Goal: Task Accomplishment & Management: Use online tool/utility

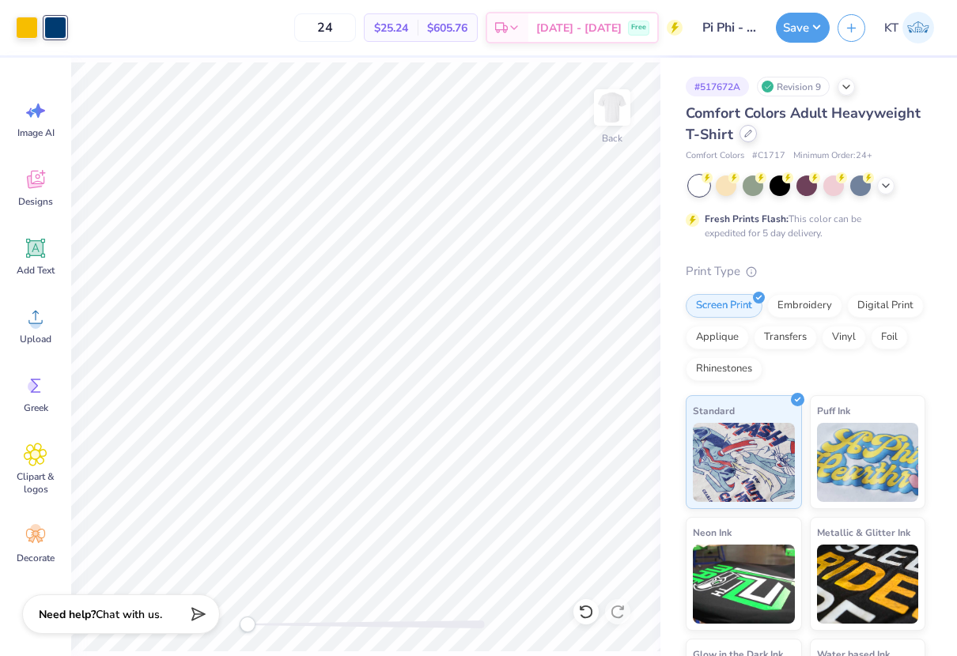
click at [748, 137] on icon at bounding box center [748, 134] width 8 height 8
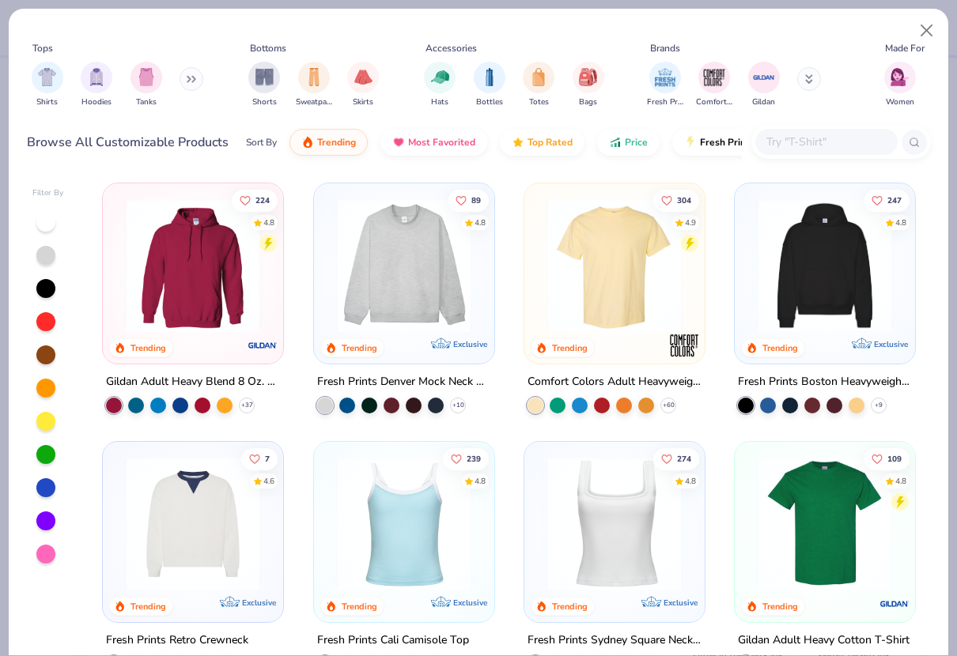
click at [810, 149] on input "text" at bounding box center [826, 142] width 122 height 18
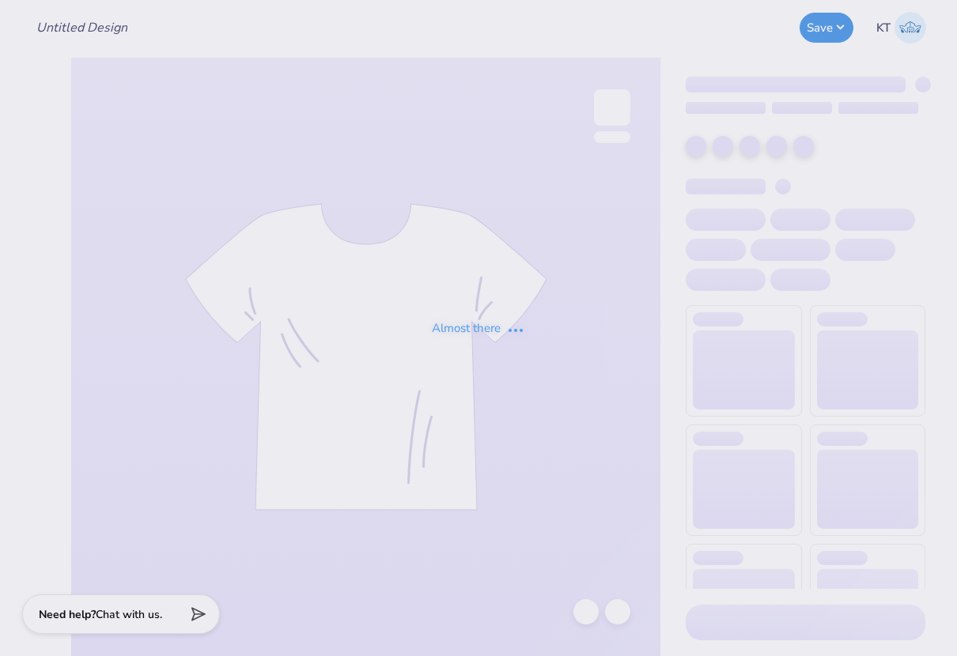
type input "Pi Phi - Parents' Weekend tank #1"
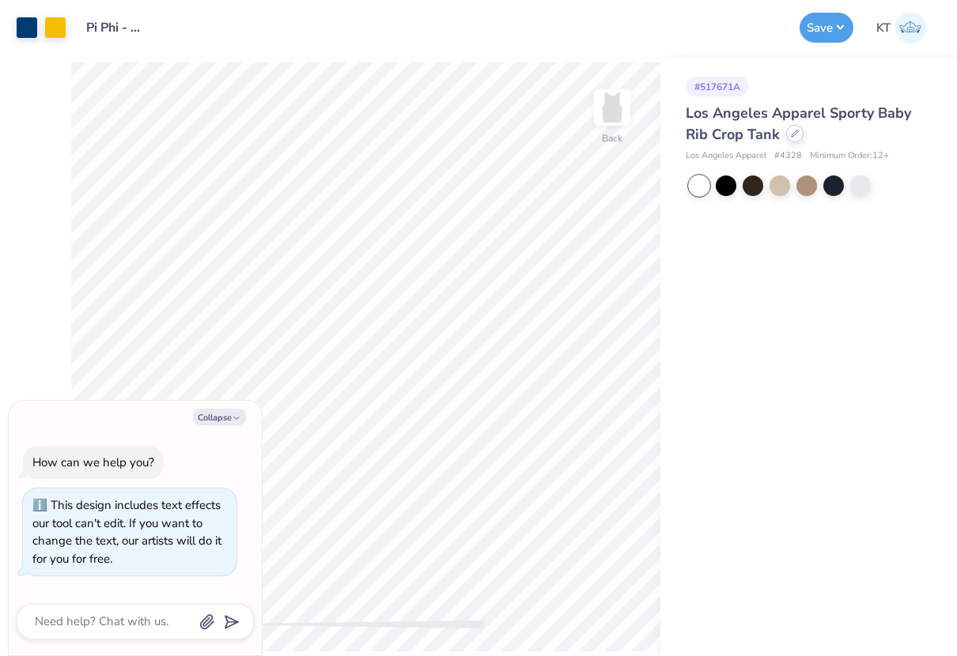
click at [788, 138] on div at bounding box center [794, 133] width 17 height 17
type textarea "x"
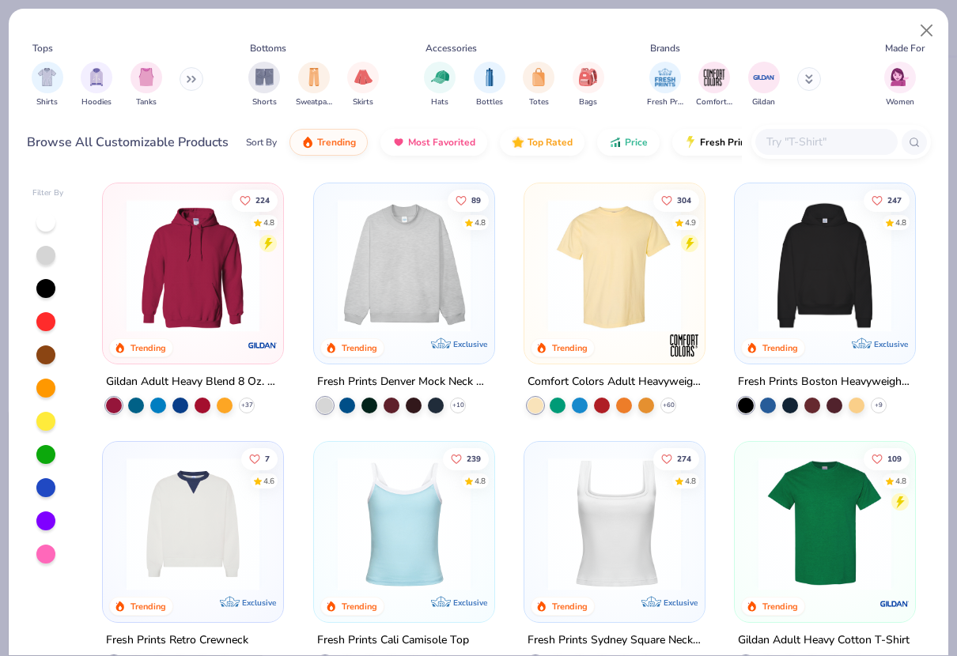
click at [785, 139] on input "text" at bounding box center [826, 142] width 122 height 18
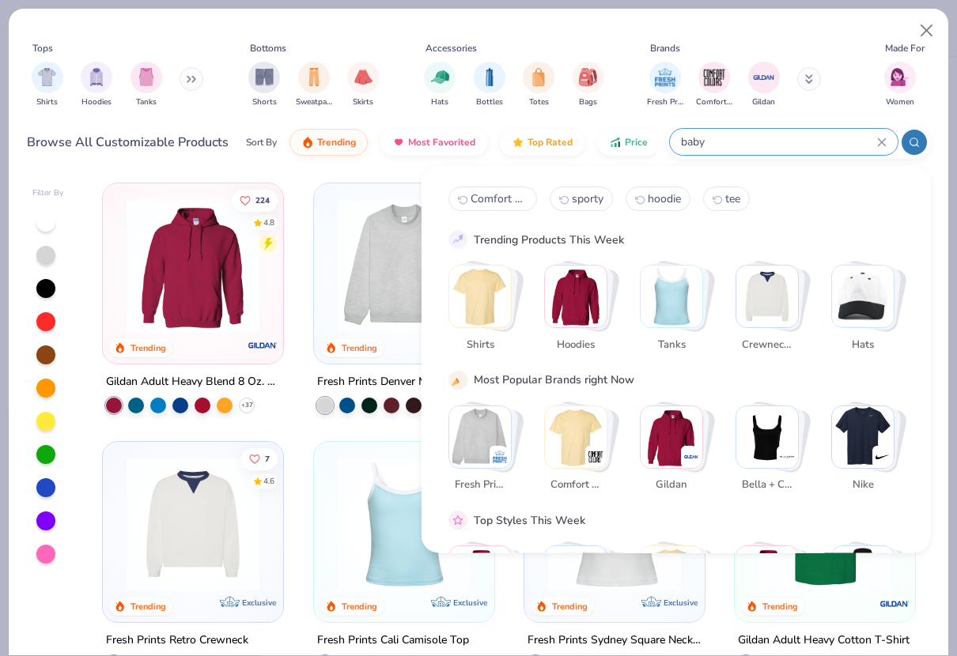
type input "baby"
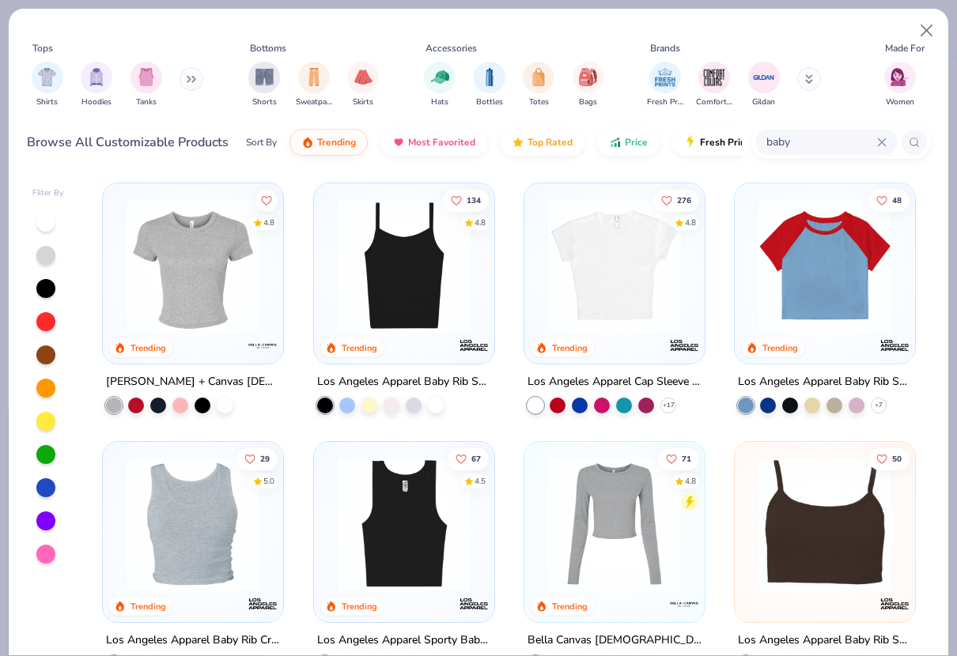
click at [176, 308] on img at bounding box center [193, 265] width 149 height 133
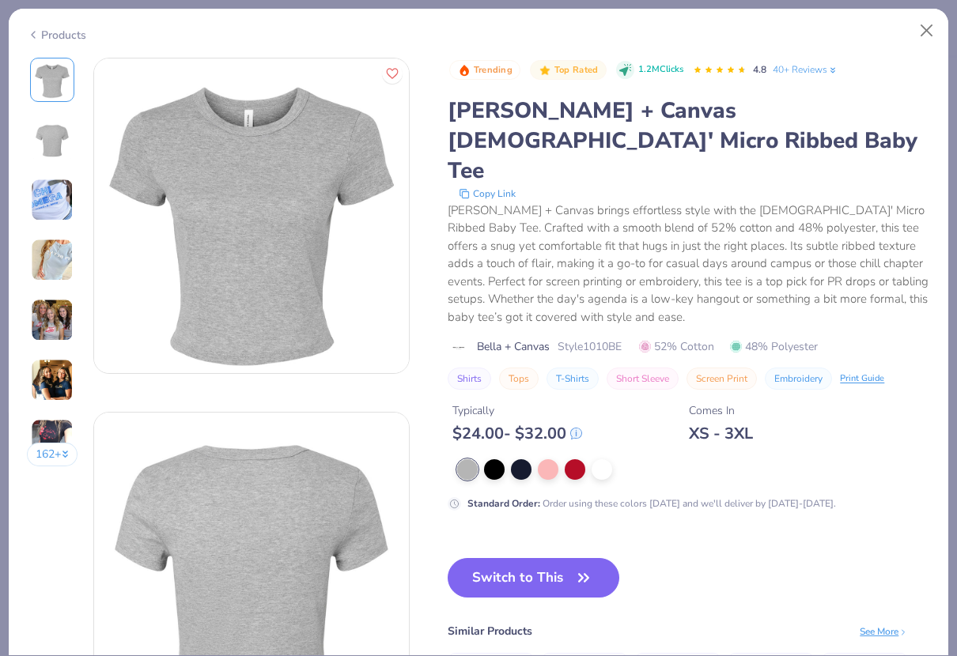
click at [65, 379] on img at bounding box center [52, 380] width 43 height 43
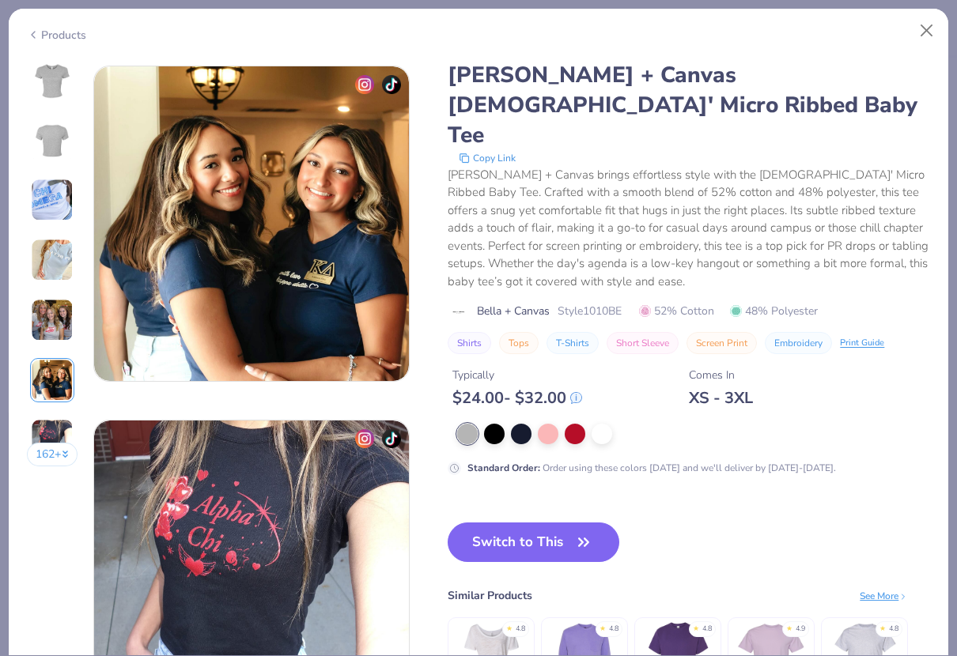
scroll to position [1771, 0]
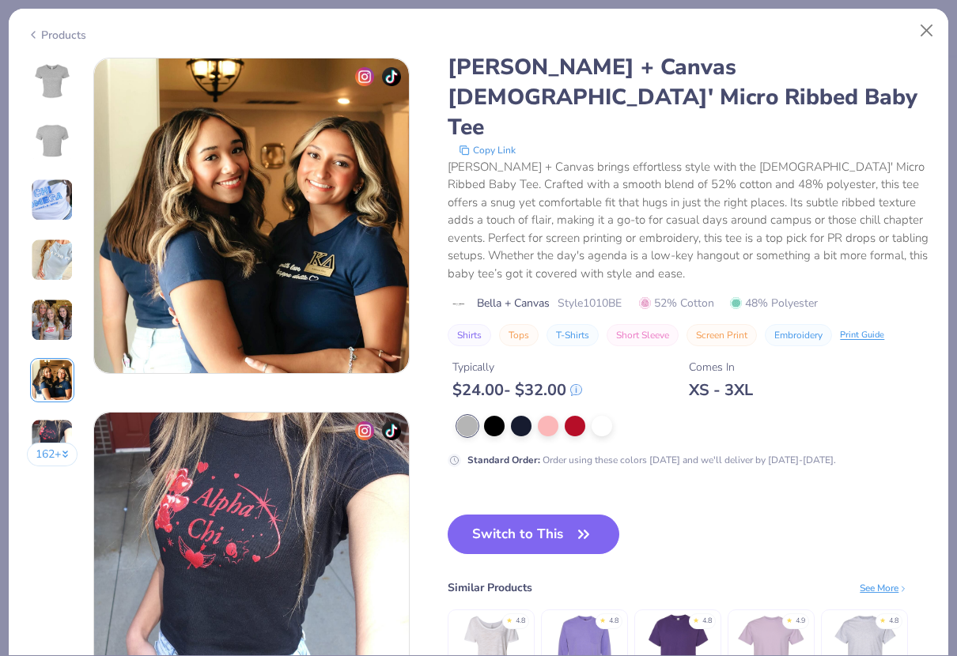
click at [57, 353] on div "162 +" at bounding box center [52, 268] width 51 height 421
click at [57, 331] on img at bounding box center [52, 320] width 43 height 43
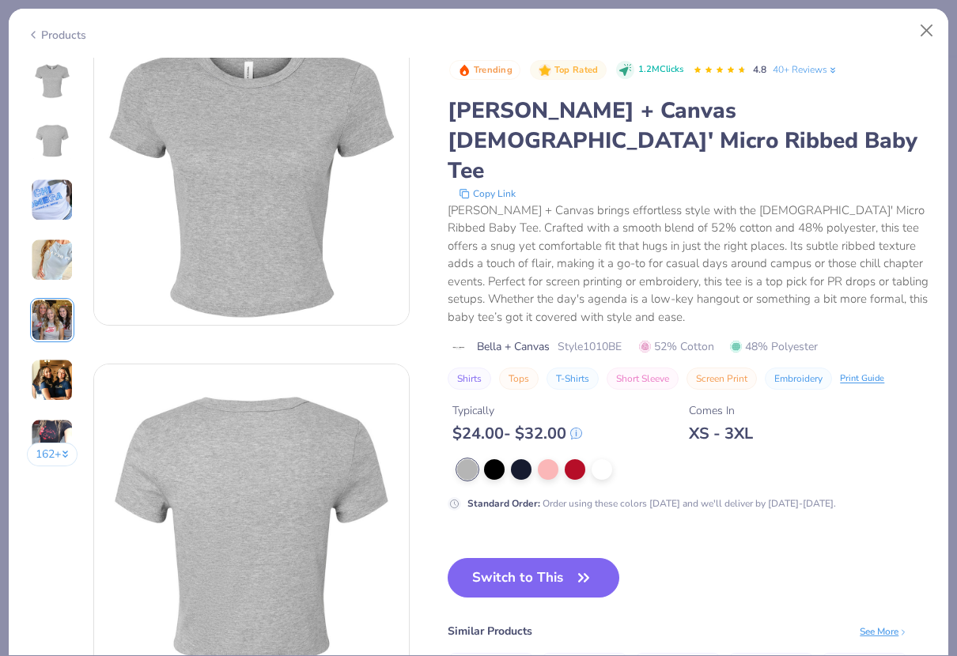
scroll to position [0, 0]
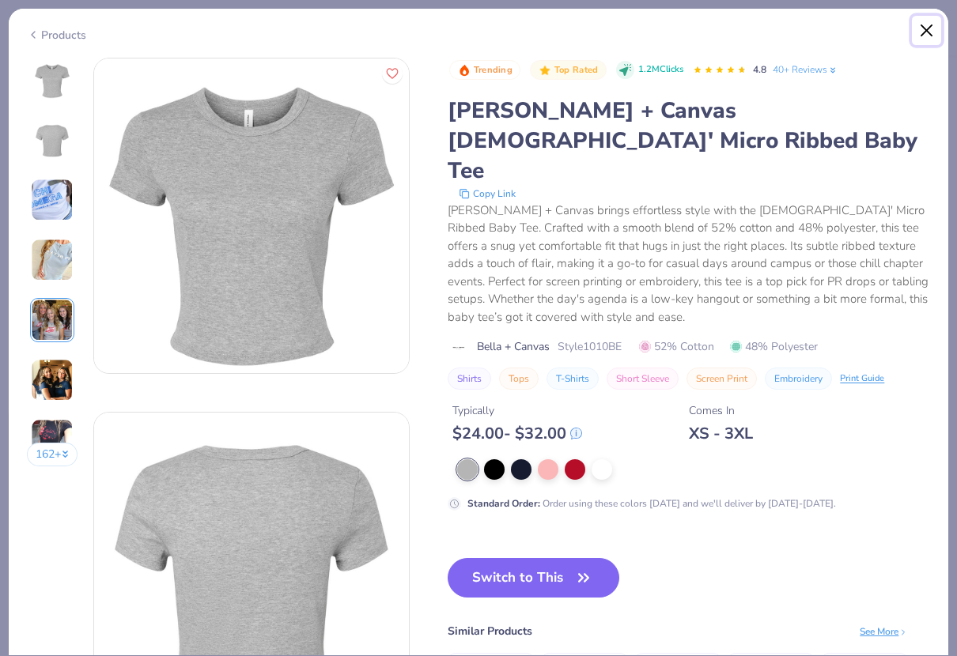
click at [926, 23] on button "Close" at bounding box center [927, 31] width 30 height 30
type textarea "x"
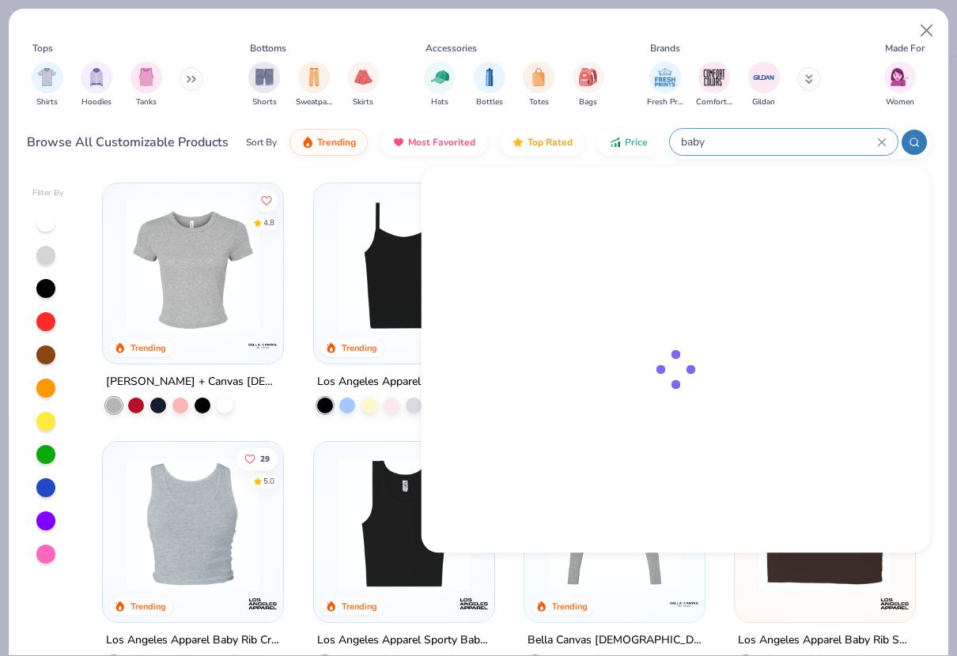
click at [802, 137] on input "baby" at bounding box center [778, 142] width 198 height 18
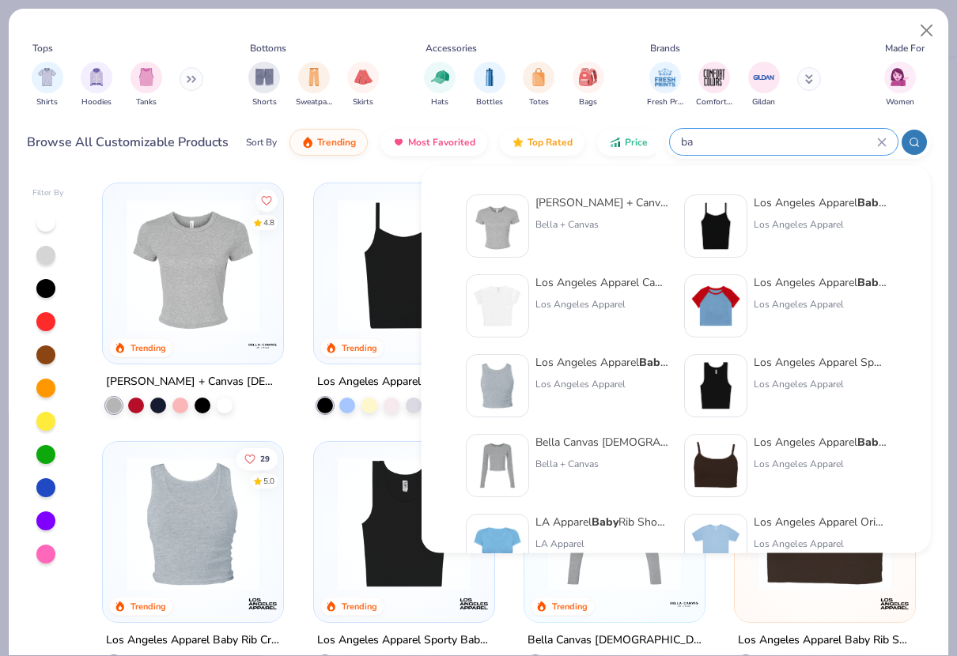
type input "b"
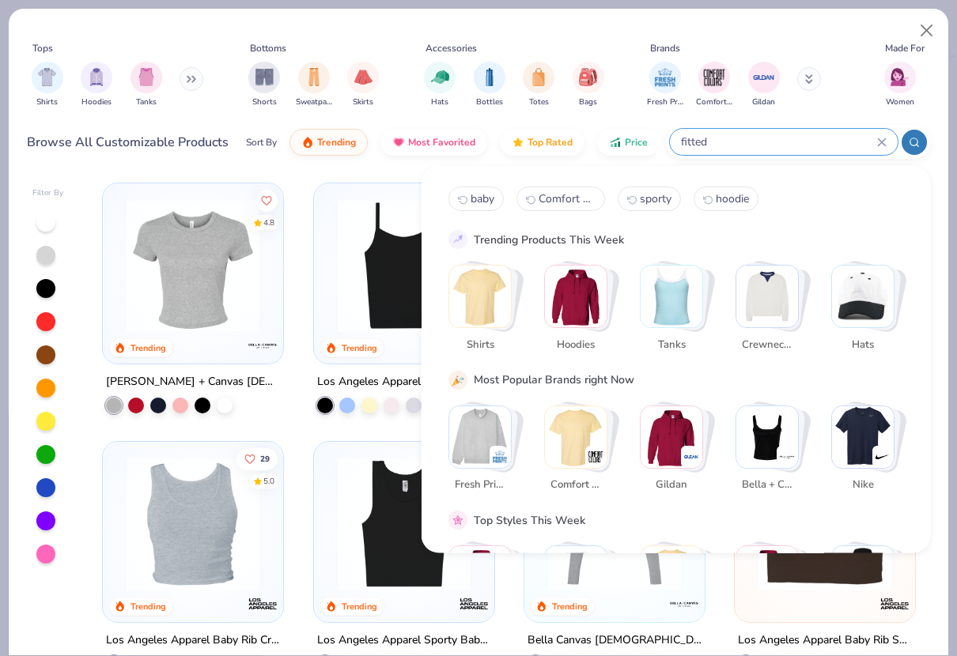
type input "fitted"
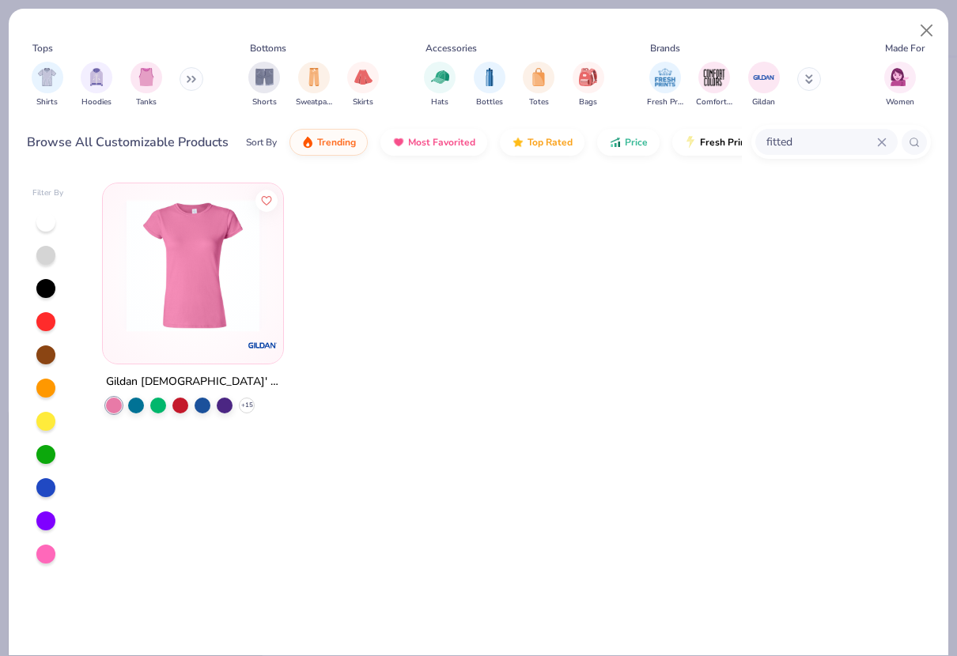
click at [220, 278] on img at bounding box center [193, 265] width 149 height 133
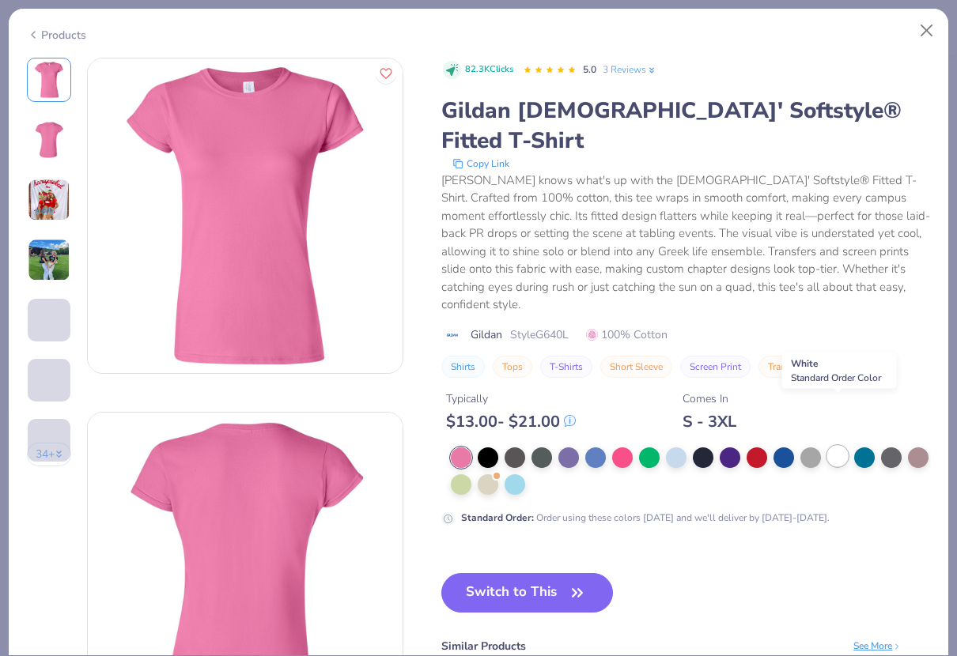
click at [837, 446] on div at bounding box center [837, 456] width 21 height 21
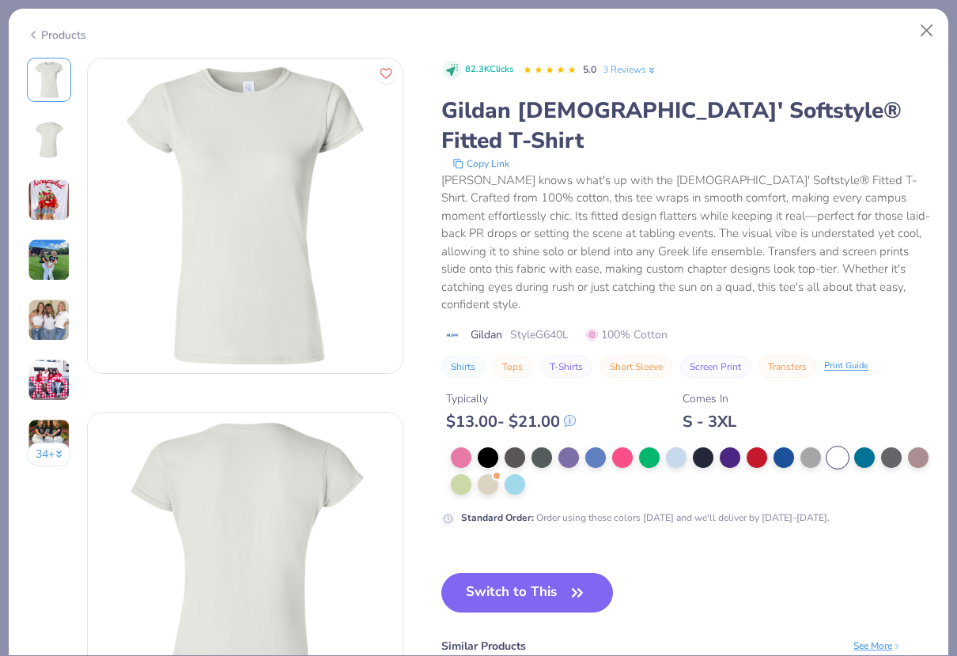
click at [47, 311] on img at bounding box center [49, 320] width 43 height 43
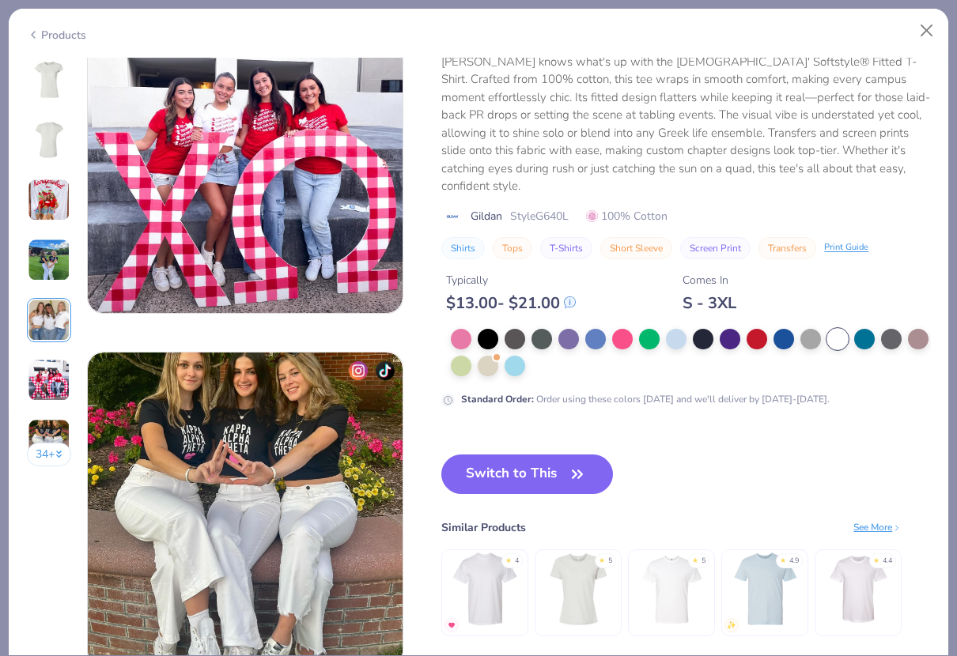
scroll to position [1788, 0]
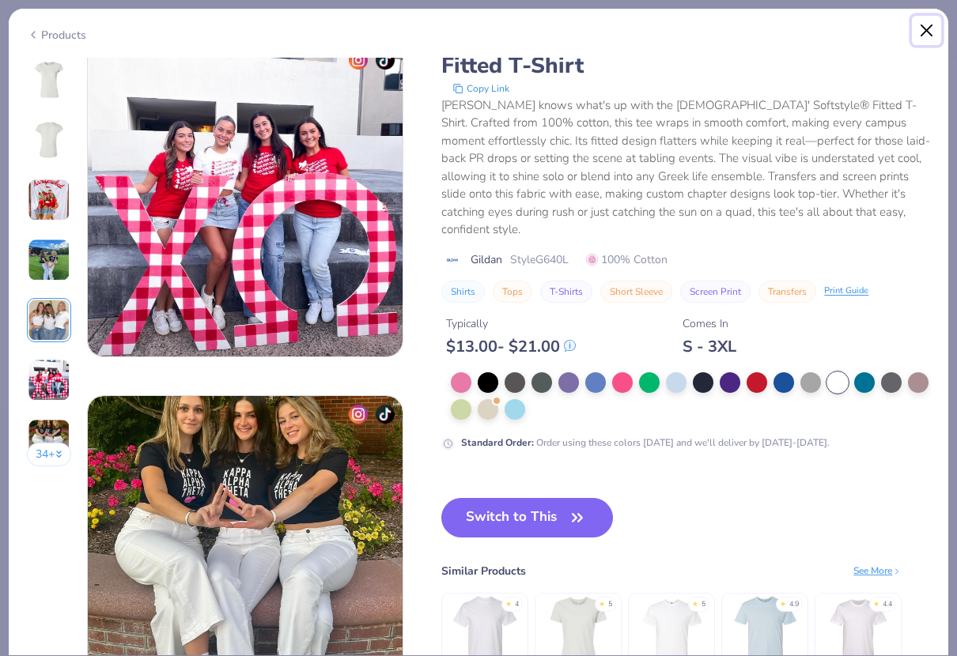
click at [927, 25] on button "Close" at bounding box center [927, 31] width 30 height 30
type textarea "x"
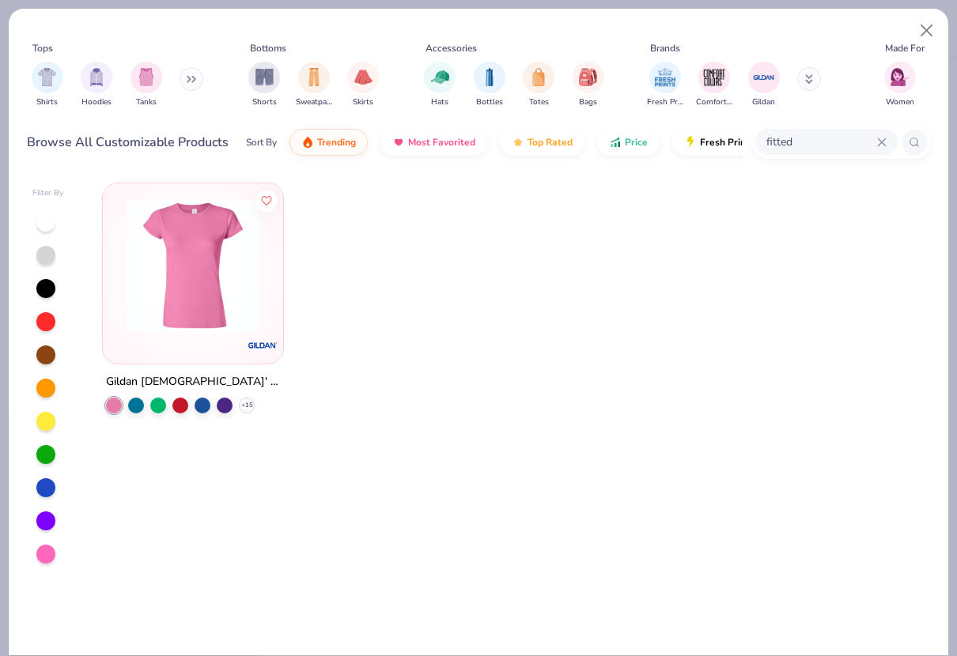
click at [877, 140] on icon at bounding box center [881, 142] width 9 height 9
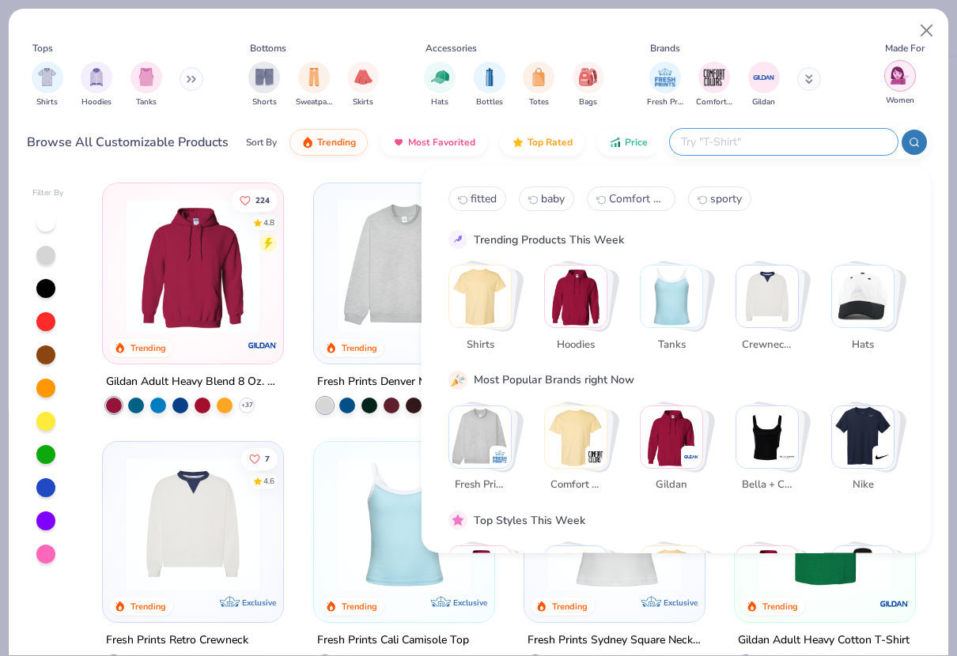
click at [898, 75] on img "filter for Women" at bounding box center [899, 75] width 18 height 18
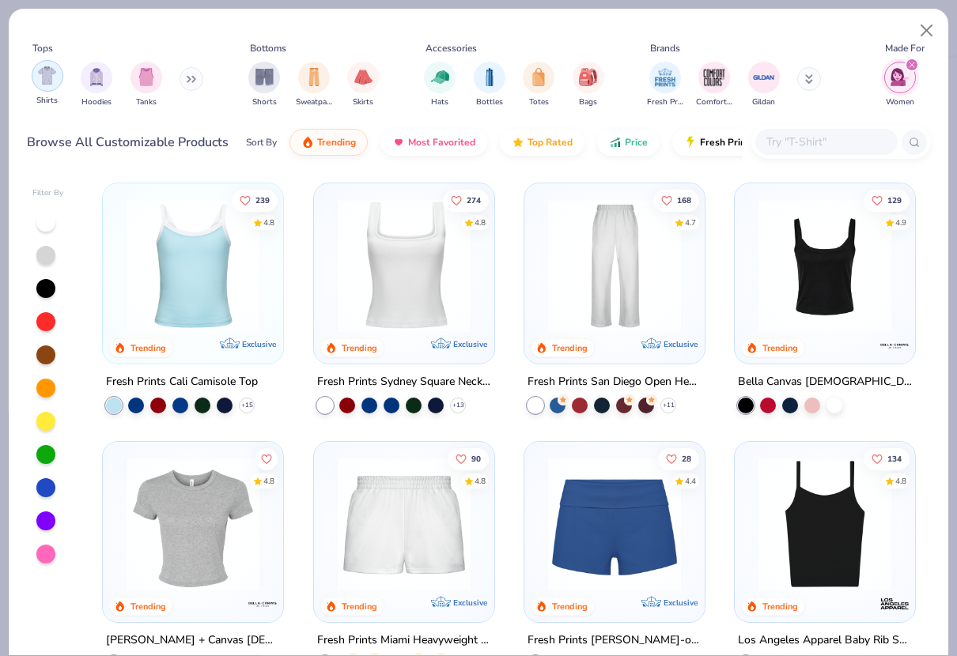
click at [51, 86] on div "filter for Shirts" at bounding box center [48, 76] width 32 height 32
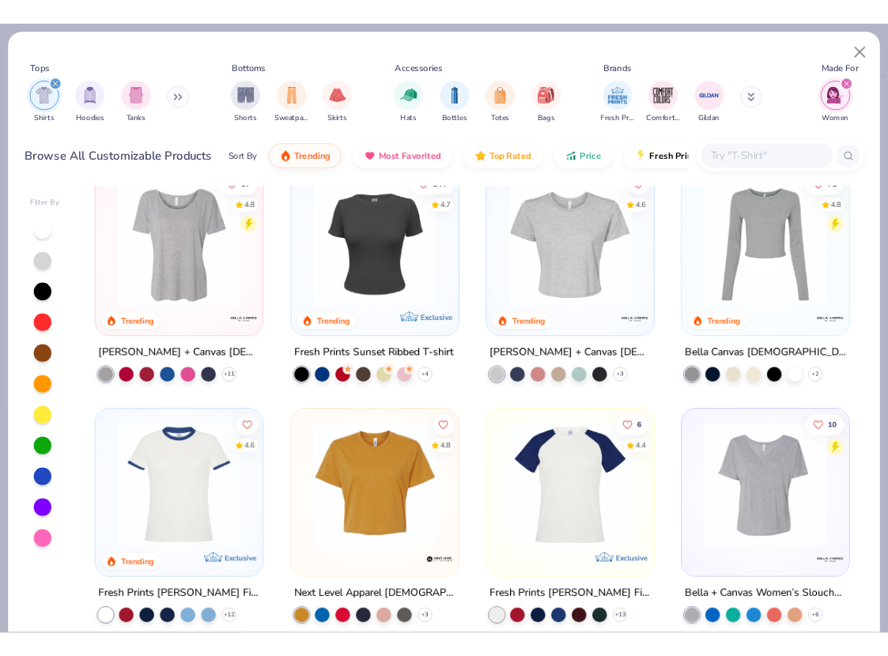
scroll to position [308, 0]
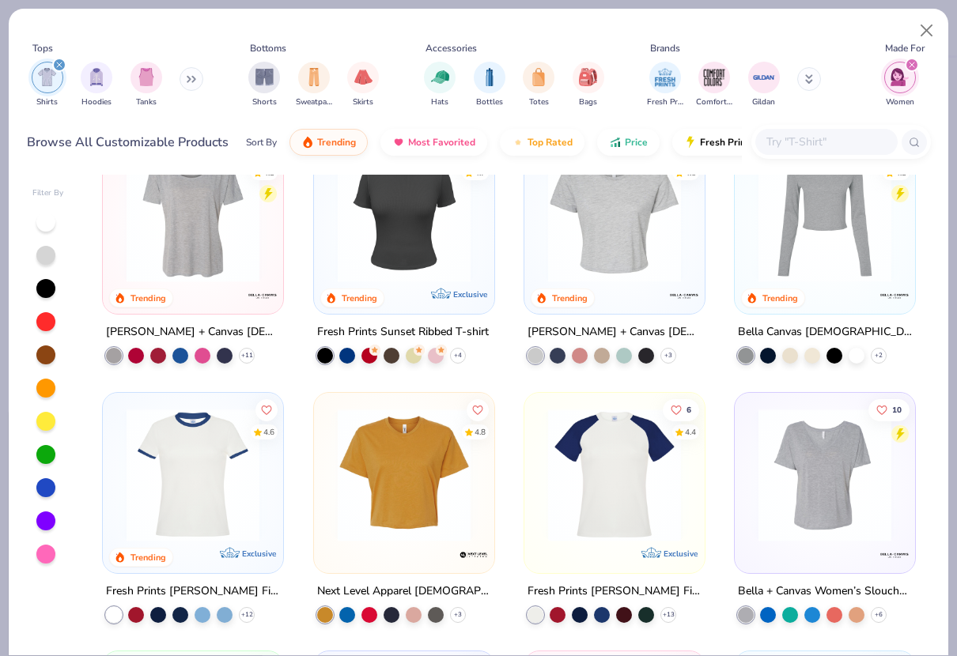
click at [157, 521] on img at bounding box center [193, 474] width 149 height 133
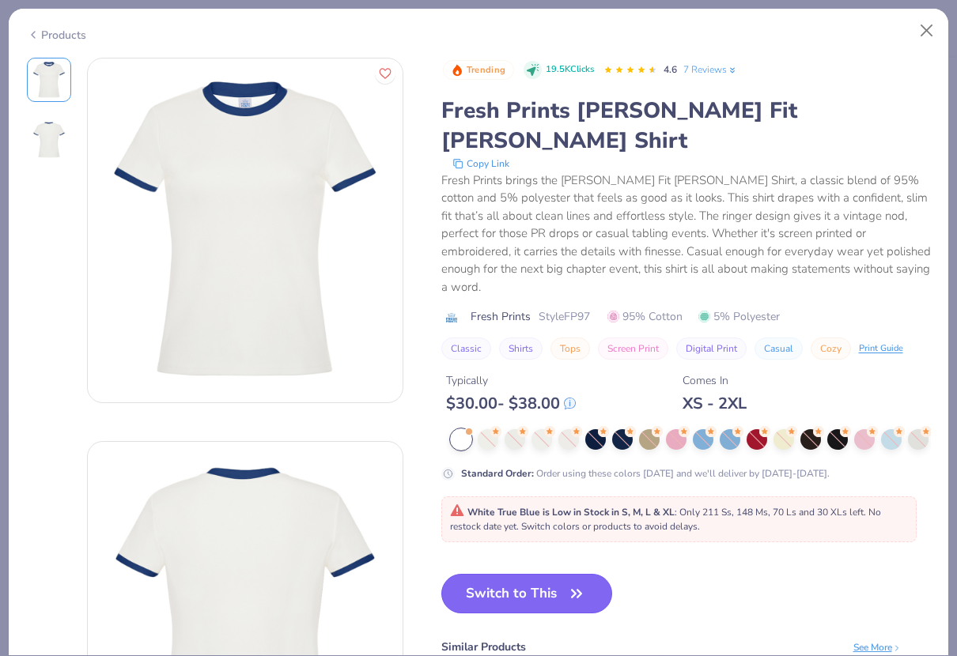
click at [493, 574] on button "Switch to This" at bounding box center [527, 594] width 172 height 40
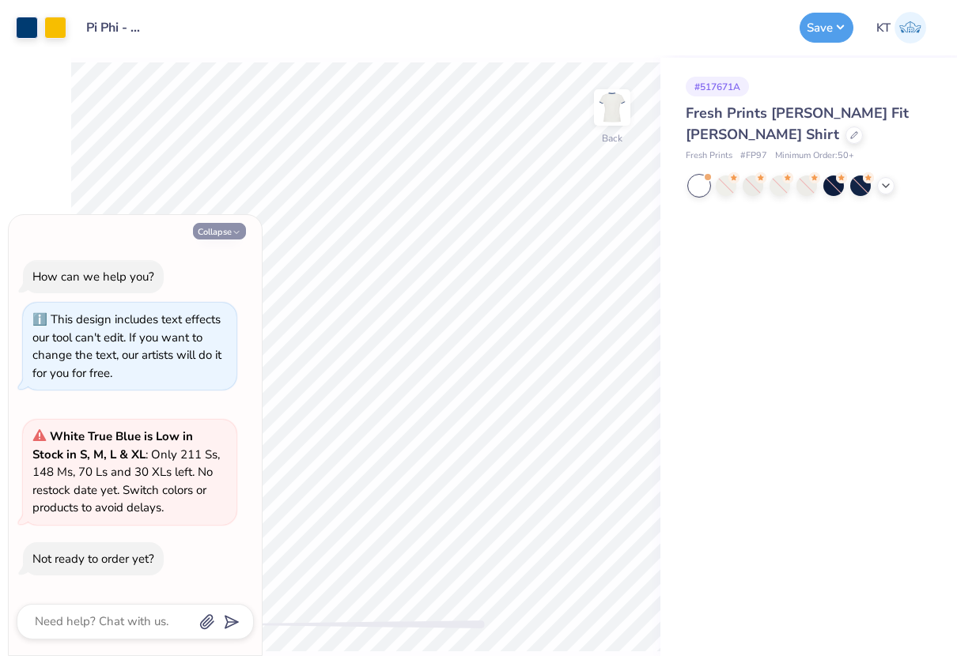
click at [222, 232] on button "Collapse" at bounding box center [219, 231] width 53 height 17
type textarea "x"
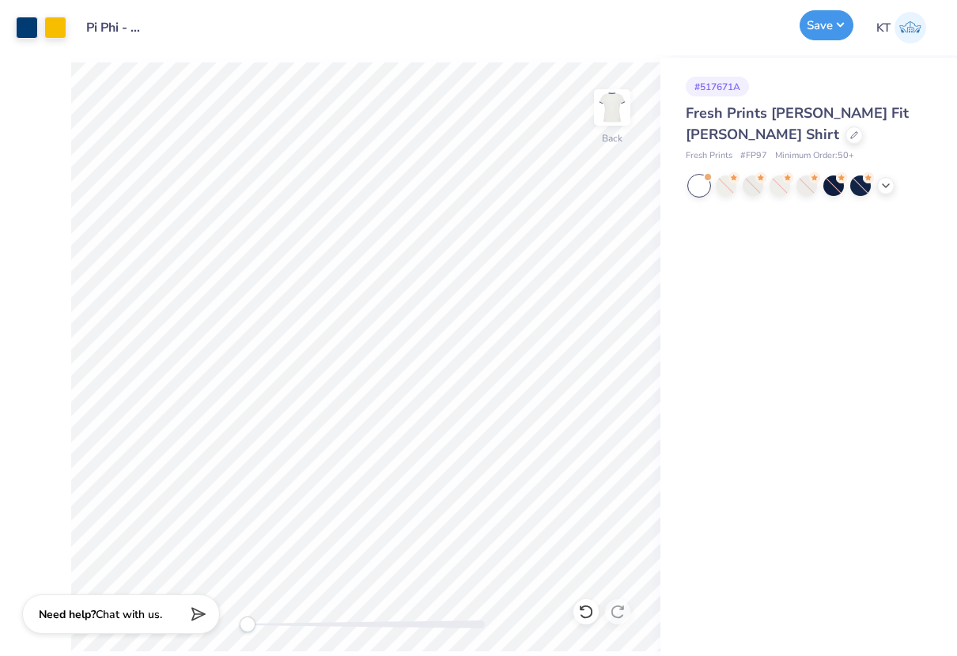
click at [818, 25] on button "Save" at bounding box center [826, 25] width 54 height 30
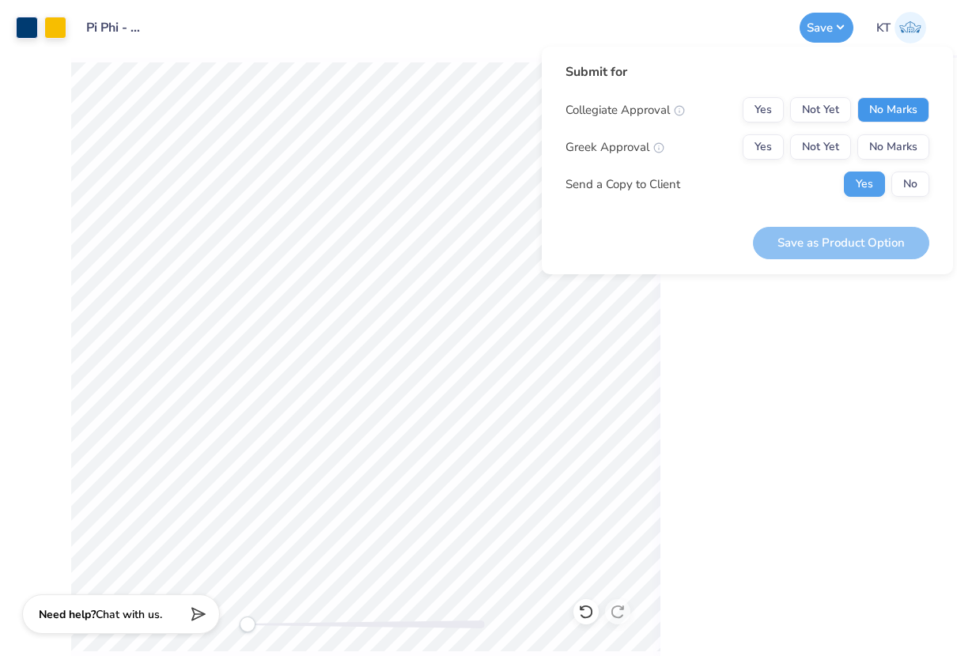
click at [881, 104] on button "No Marks" at bounding box center [893, 109] width 72 height 25
click at [758, 153] on button "Yes" at bounding box center [763, 146] width 41 height 25
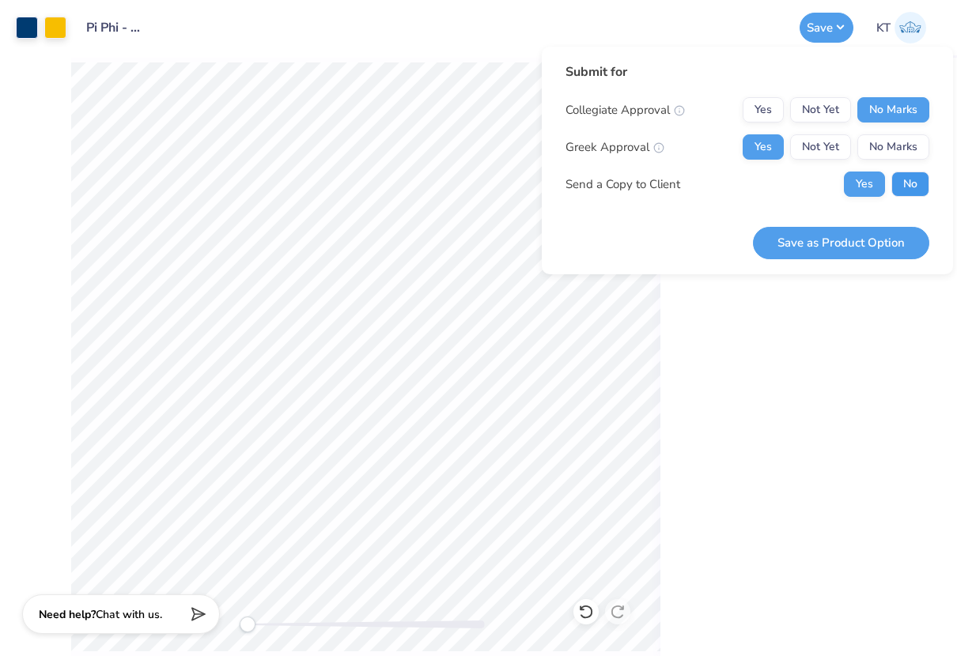
click at [909, 187] on button "No" at bounding box center [910, 184] width 38 height 25
click at [864, 249] on button "Save as Product Option" at bounding box center [841, 243] width 176 height 32
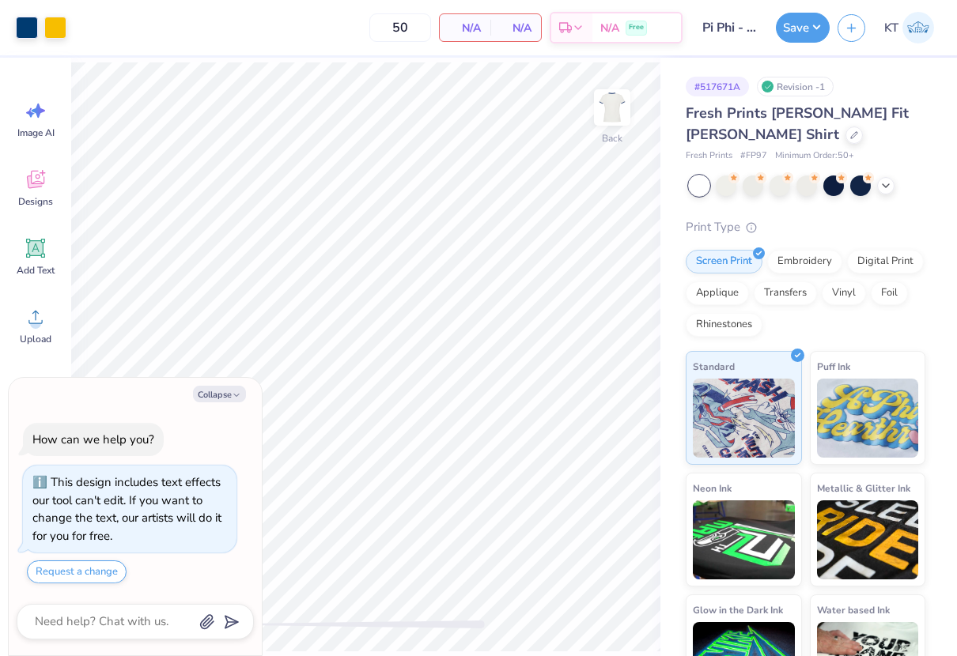
scroll to position [44, 0]
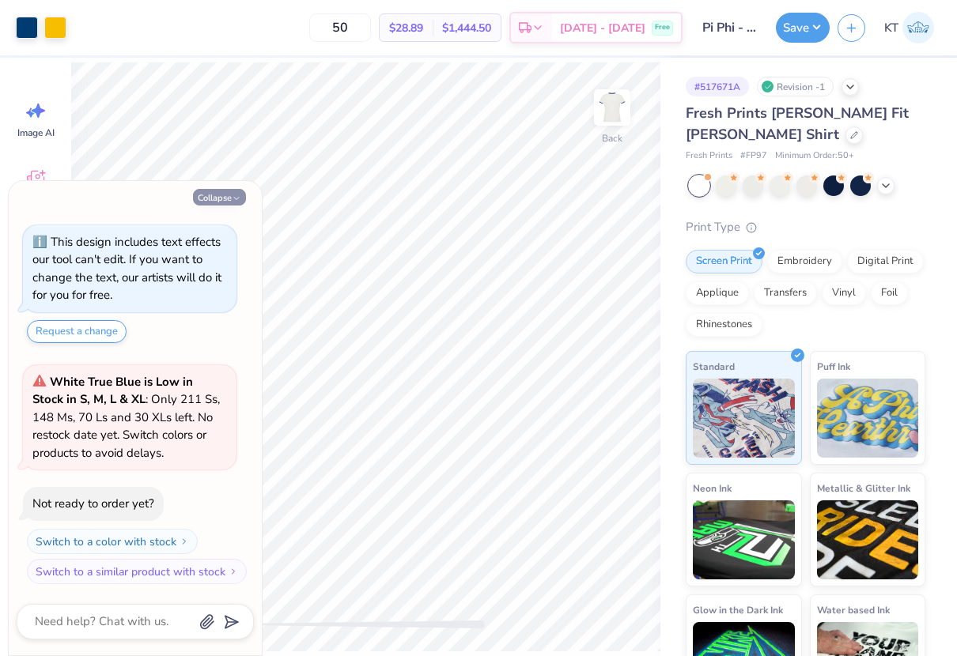
click at [228, 202] on button "Collapse" at bounding box center [219, 197] width 53 height 17
type textarea "x"
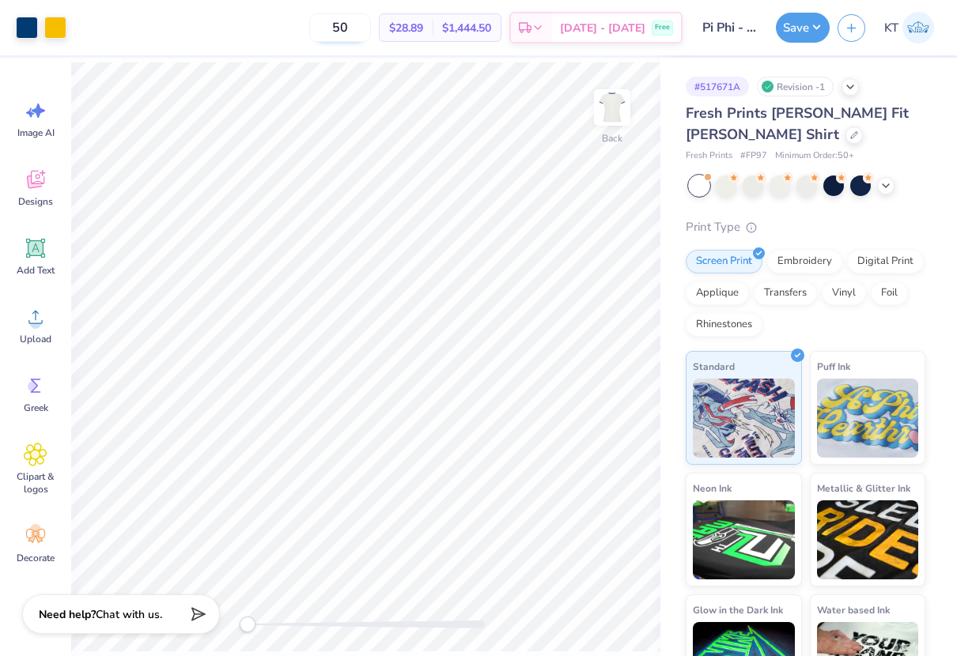
click at [367, 33] on input "50" at bounding box center [340, 27] width 62 height 28
type input "5"
type input "50"
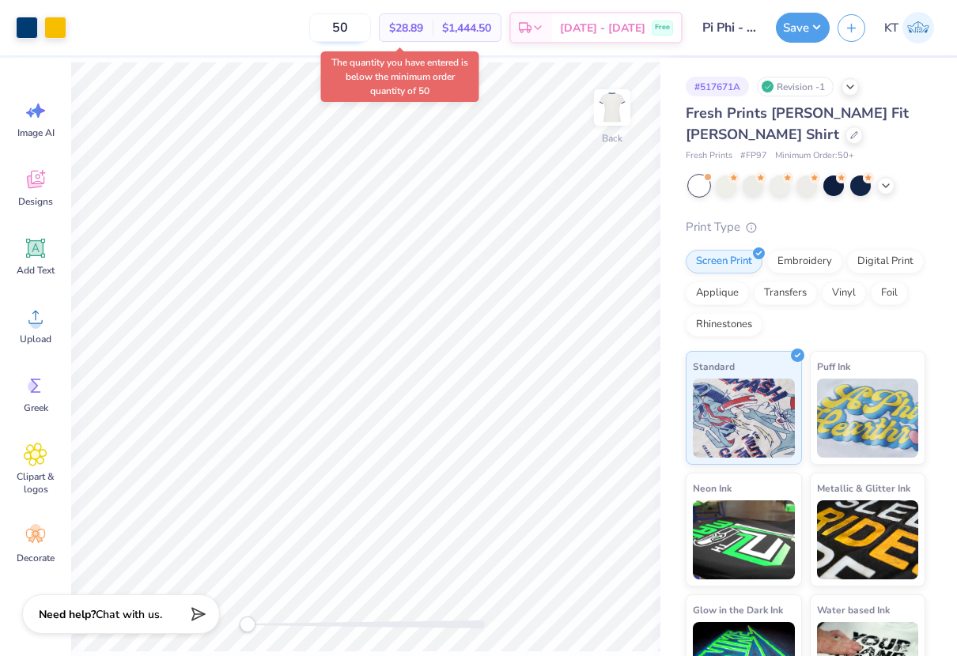
click at [354, 28] on input "50" at bounding box center [340, 27] width 62 height 28
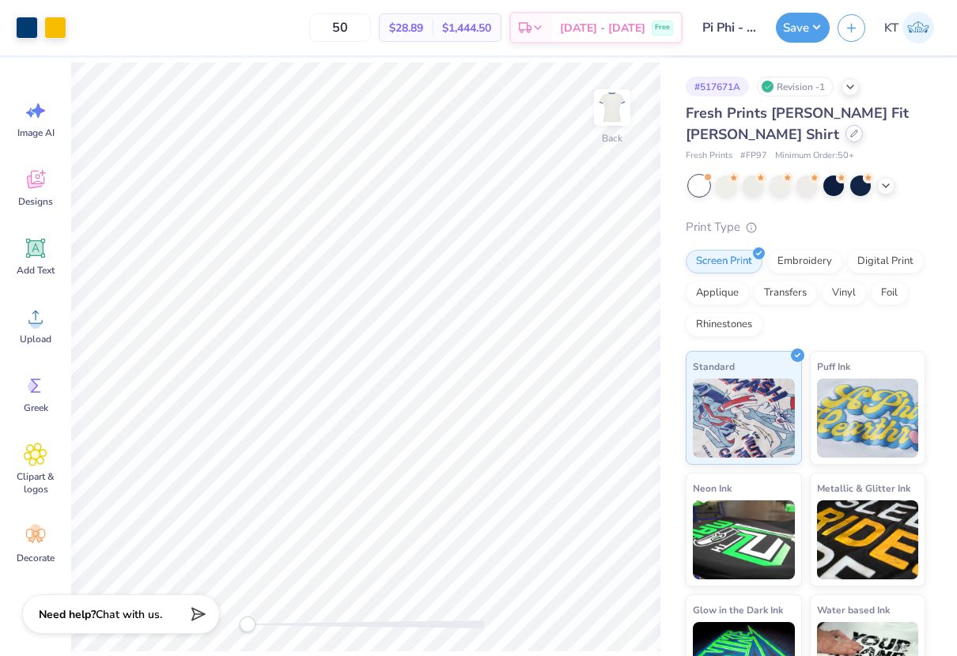
click at [734, 142] on div "Fresh Prints [PERSON_NAME] Fit [PERSON_NAME] Shirt" at bounding box center [806, 124] width 240 height 43
click at [850, 134] on icon at bounding box center [854, 134] width 8 height 8
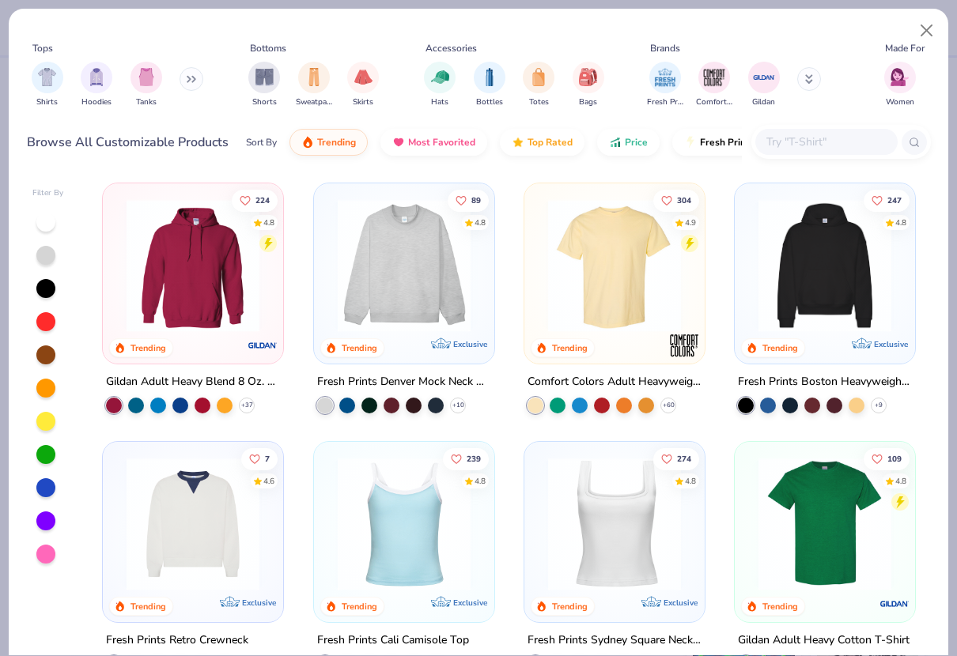
click at [813, 108] on div "Fresh Prints Comfort Colors Gildan" at bounding box center [743, 84] width 199 height 59
click at [796, 145] on input "text" at bounding box center [826, 142] width 122 height 18
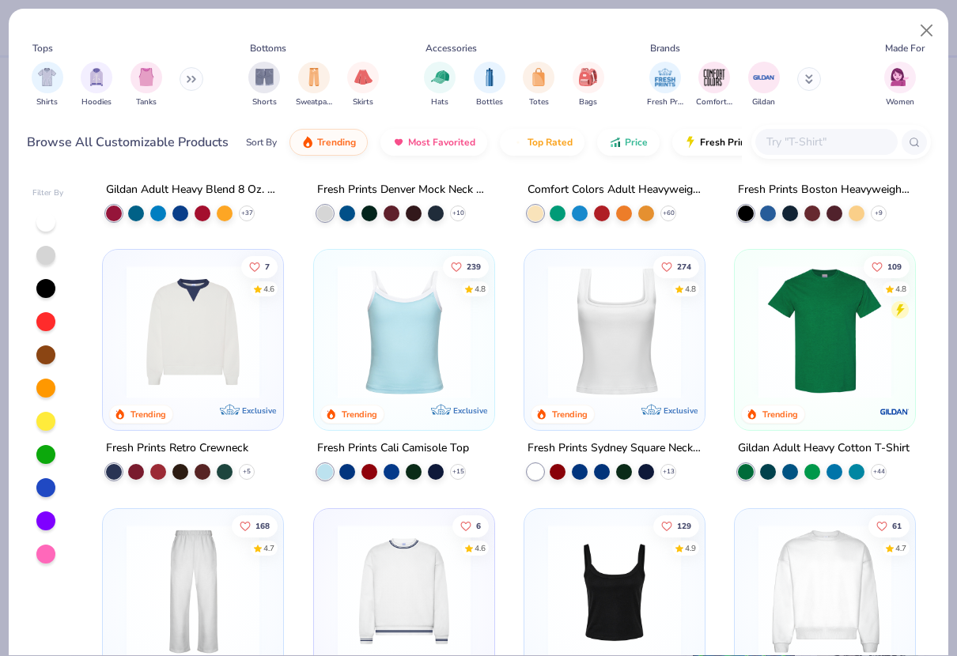
scroll to position [560, 0]
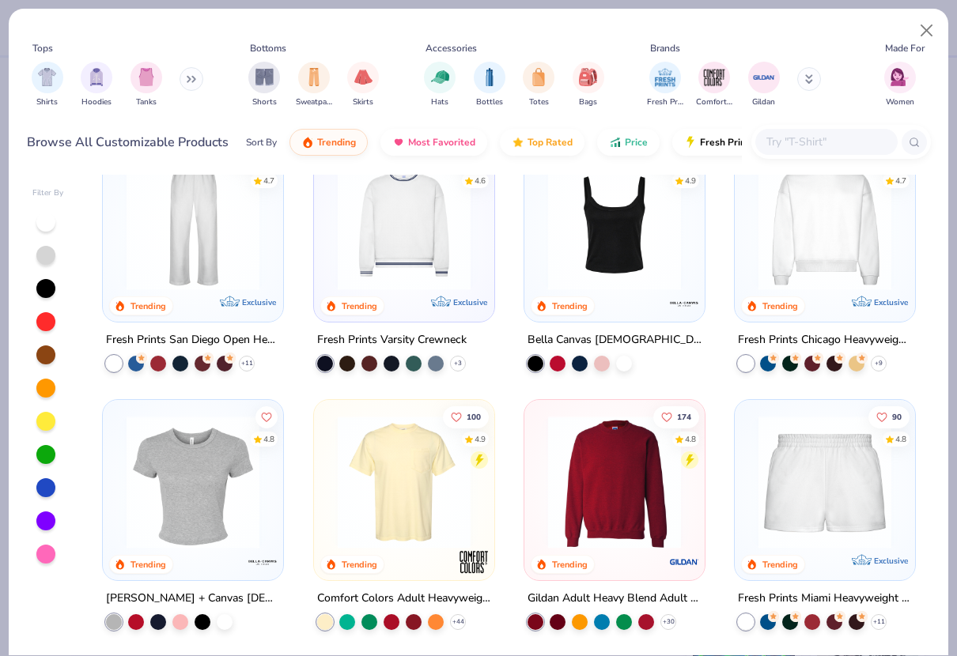
click at [832, 140] on input "text" at bounding box center [826, 142] width 122 height 18
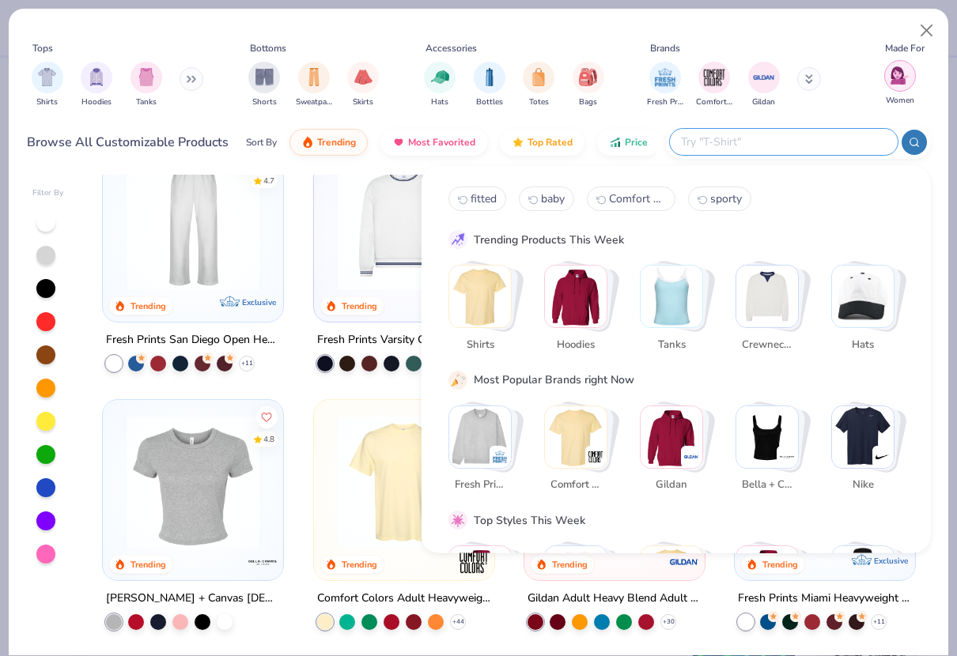
click at [894, 88] on div "filter for Women" at bounding box center [900, 76] width 32 height 32
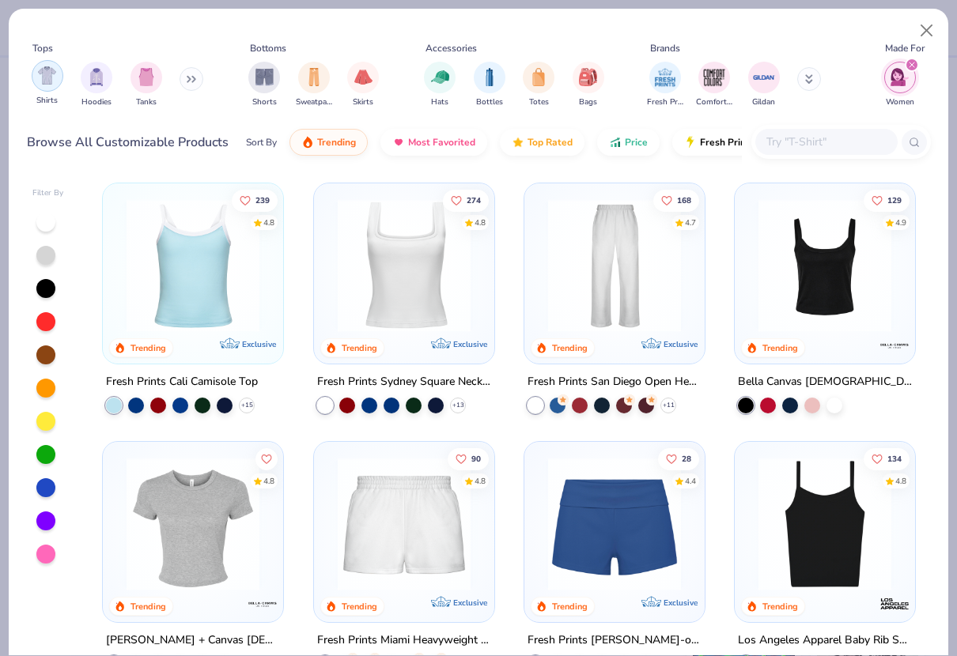
click at [41, 77] on img "filter for Shirts" at bounding box center [47, 75] width 18 height 18
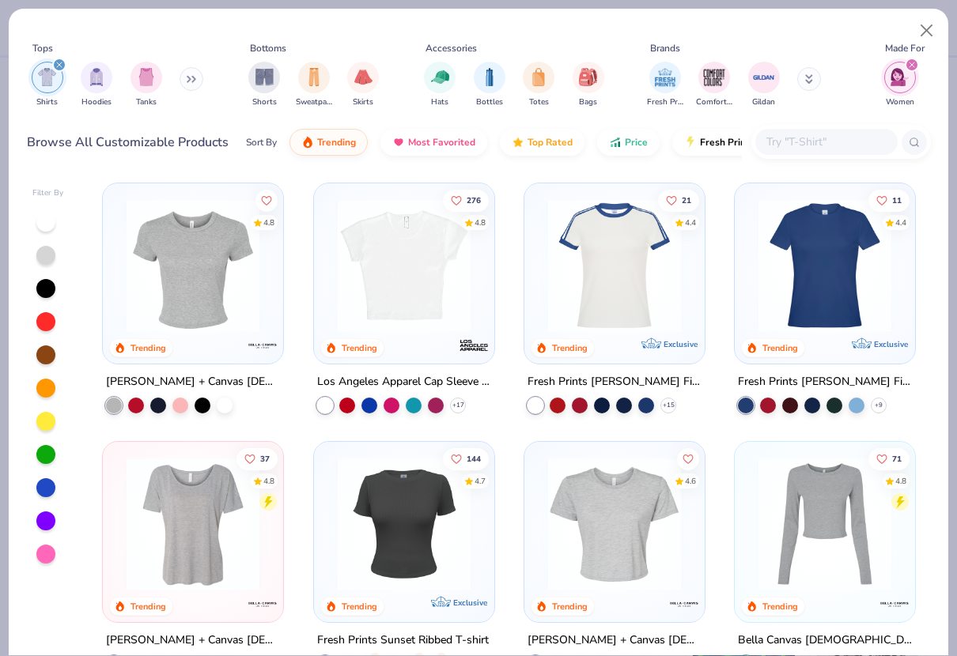
click at [813, 300] on img at bounding box center [824, 265] width 149 height 133
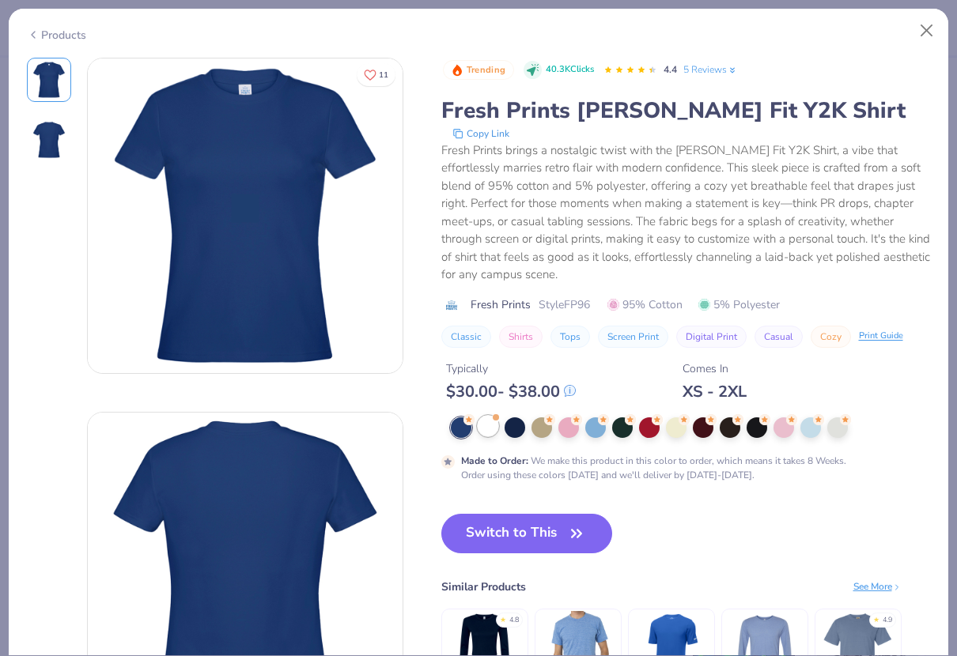
click at [490, 429] on div at bounding box center [488, 426] width 21 height 21
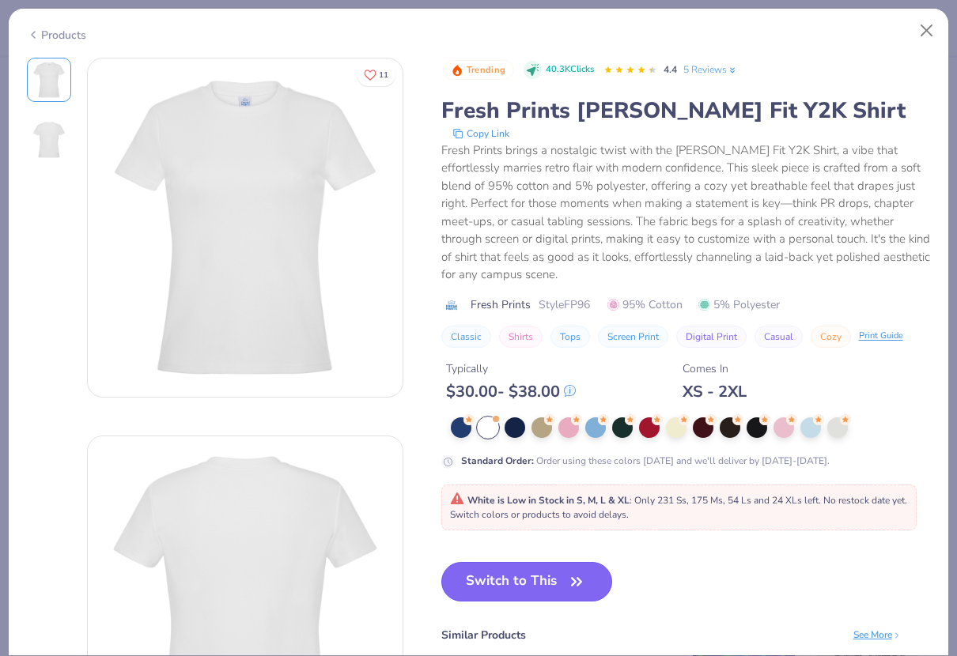
click at [497, 568] on button "Switch to This" at bounding box center [527, 582] width 172 height 40
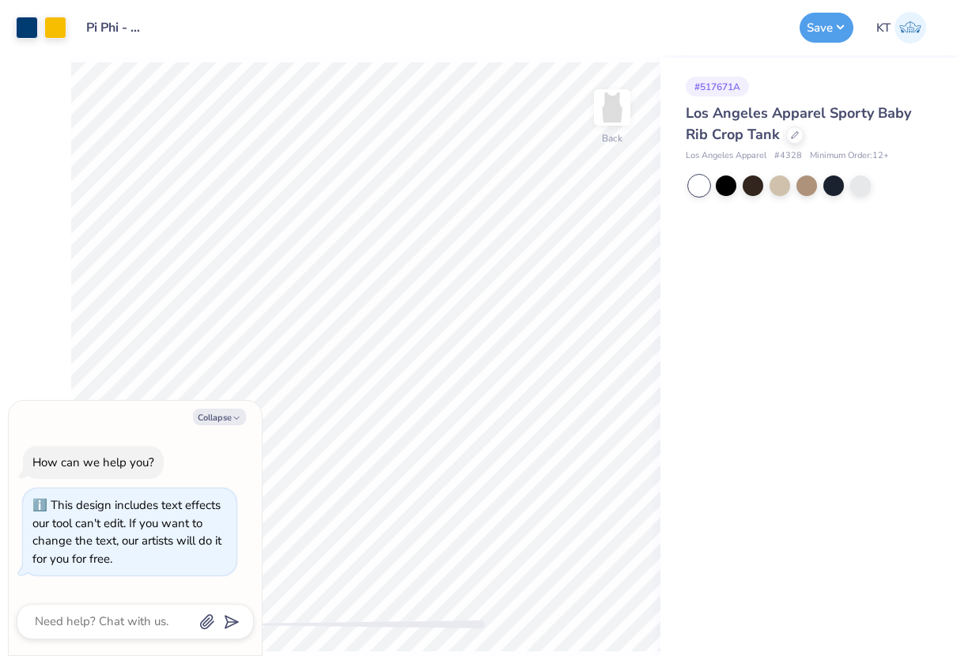
type textarea "x"
click at [788, 133] on div at bounding box center [794, 133] width 17 height 17
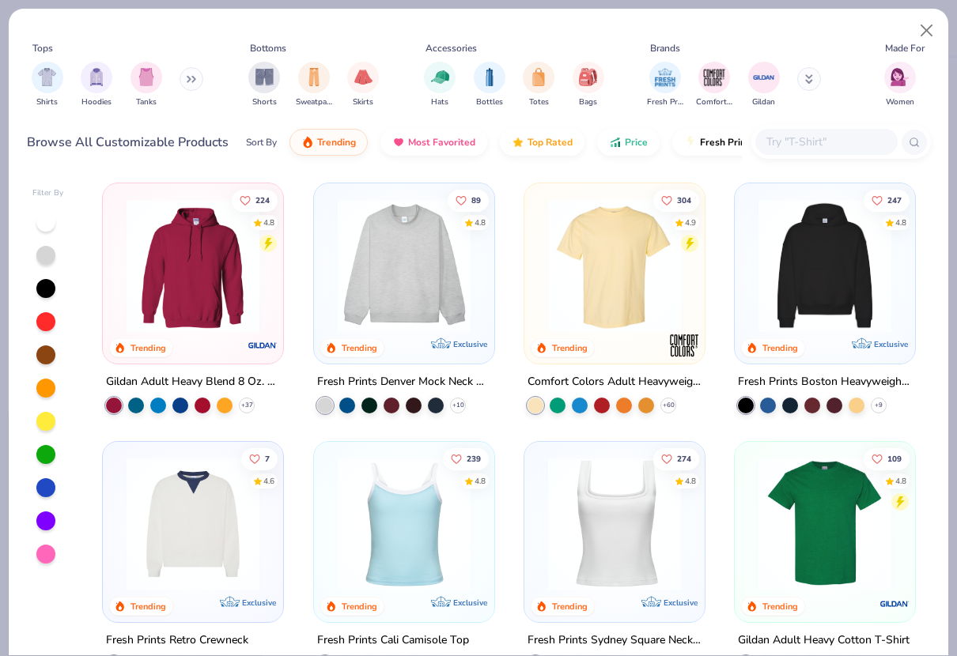
type textarea "x"
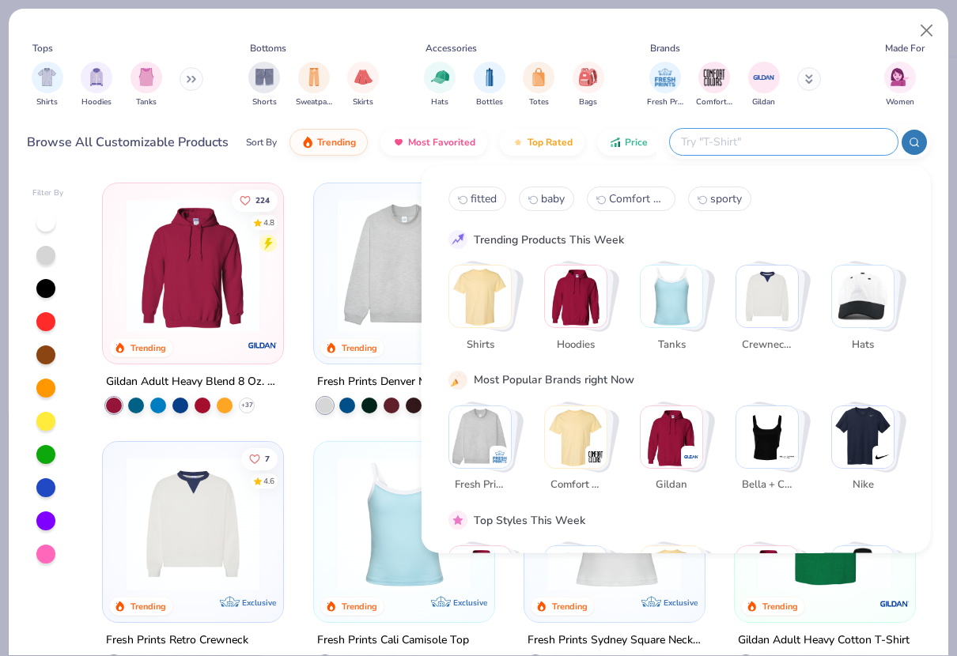
click at [837, 138] on input "text" at bounding box center [782, 142] width 207 height 18
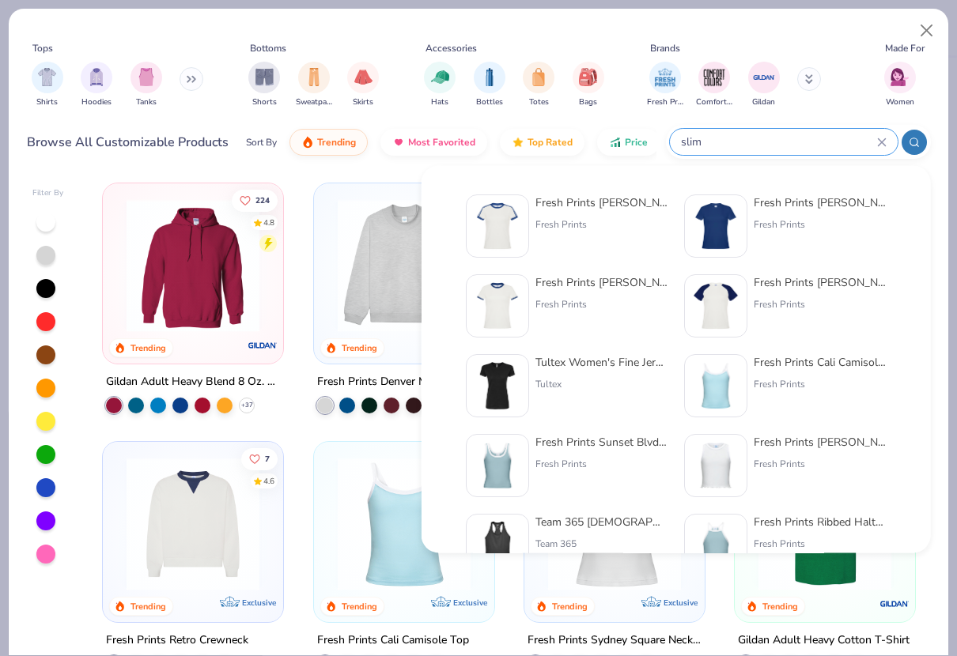
type input "slim"
click at [722, 237] on img at bounding box center [715, 226] width 49 height 49
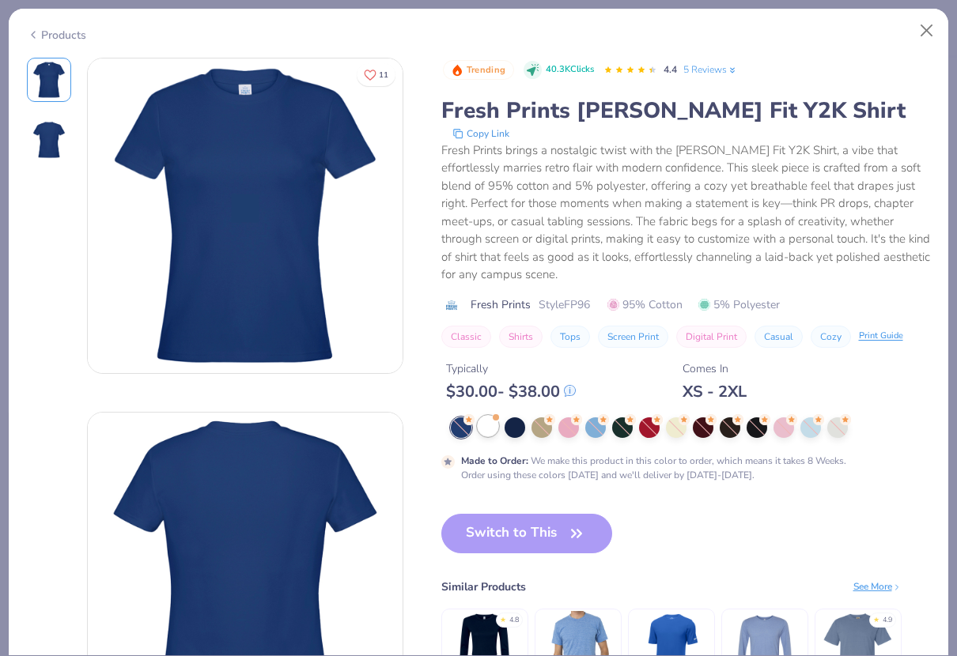
click at [483, 429] on div at bounding box center [488, 426] width 21 height 21
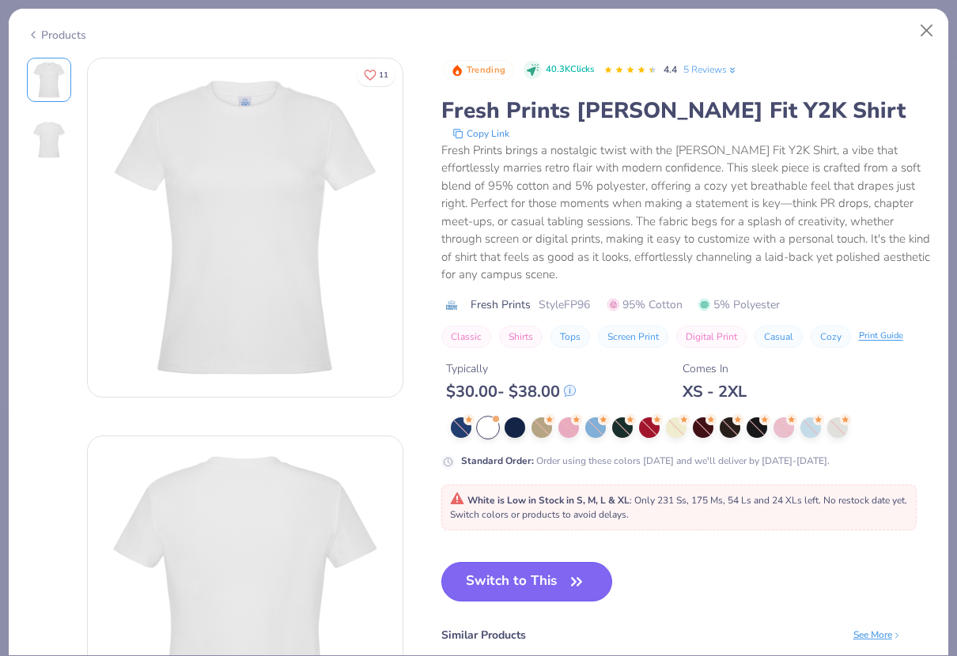
click at [481, 576] on button "Switch to This" at bounding box center [527, 582] width 172 height 40
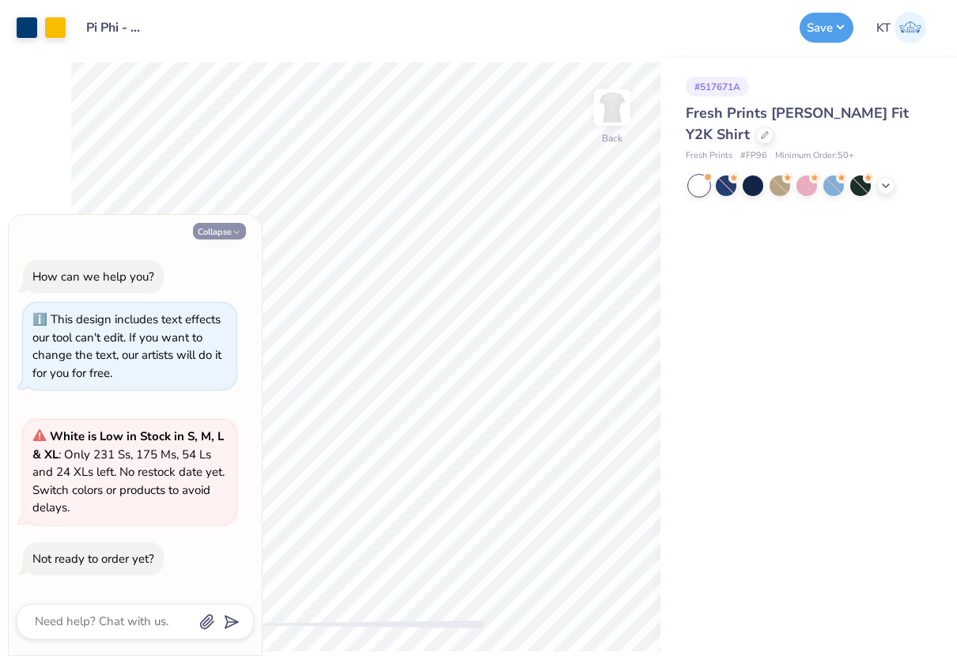
click at [224, 232] on button "Collapse" at bounding box center [219, 231] width 53 height 17
type textarea "x"
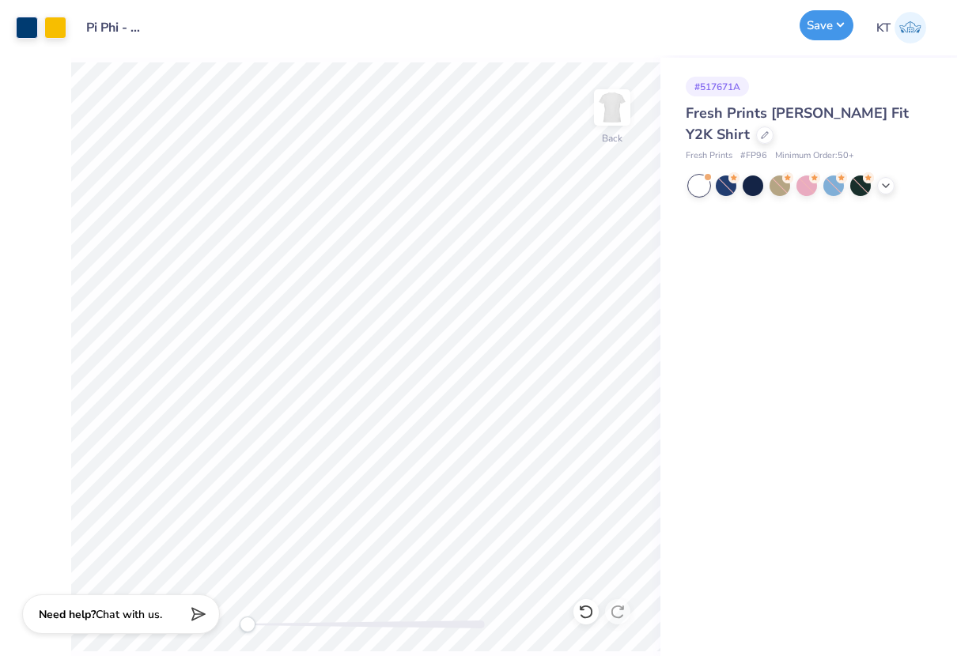
click at [809, 31] on button "Save" at bounding box center [826, 25] width 54 height 30
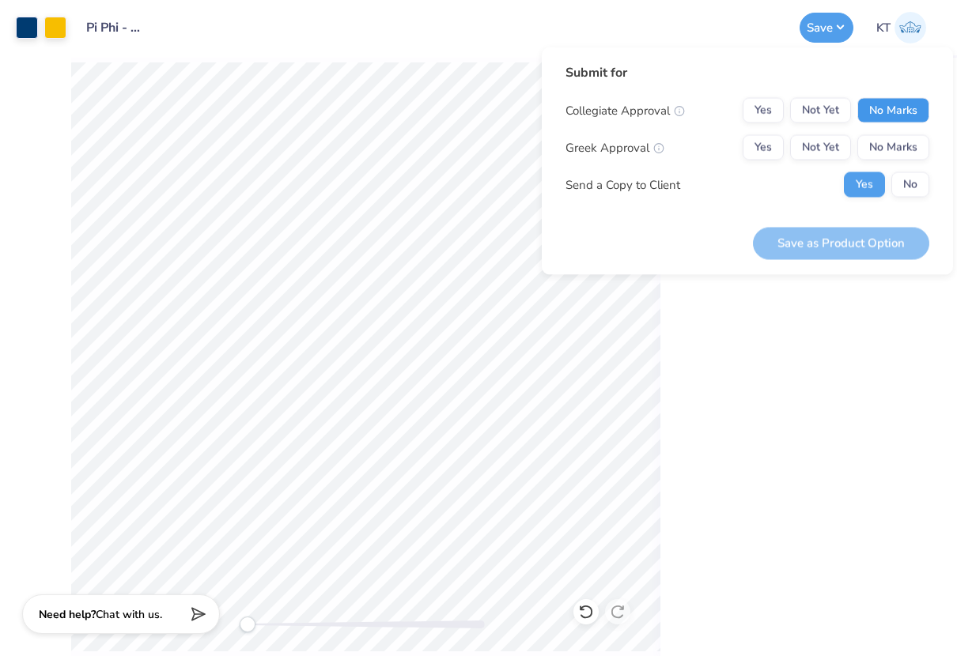
click at [879, 119] on button "No Marks" at bounding box center [893, 110] width 72 height 25
click at [771, 147] on button "Yes" at bounding box center [763, 147] width 41 height 25
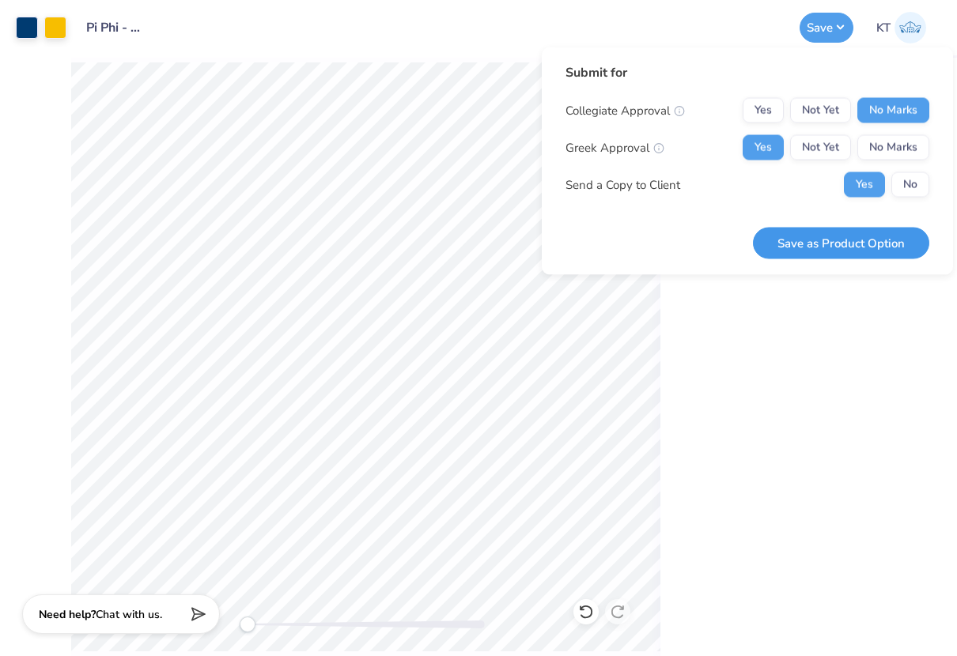
click at [787, 243] on button "Save as Product Option" at bounding box center [841, 243] width 176 height 32
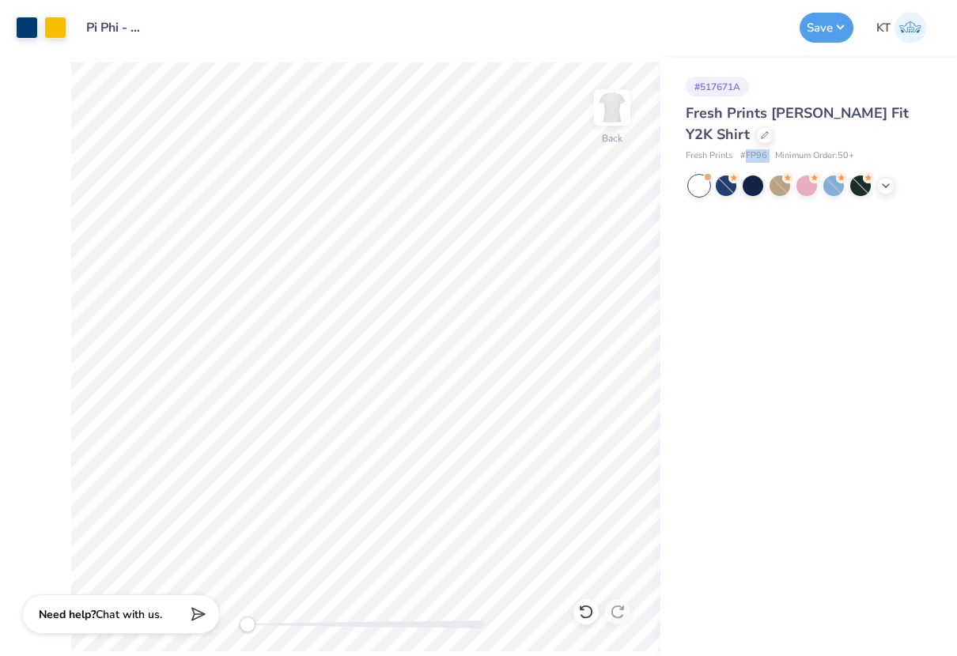
drag, startPoint x: 776, startPoint y: 155, endPoint x: 746, endPoint y: 153, distance: 30.1
click at [746, 153] on div "Fresh Prints # FP96 Minimum Order: 50 +" at bounding box center [806, 155] width 240 height 13
copy span "FP96"
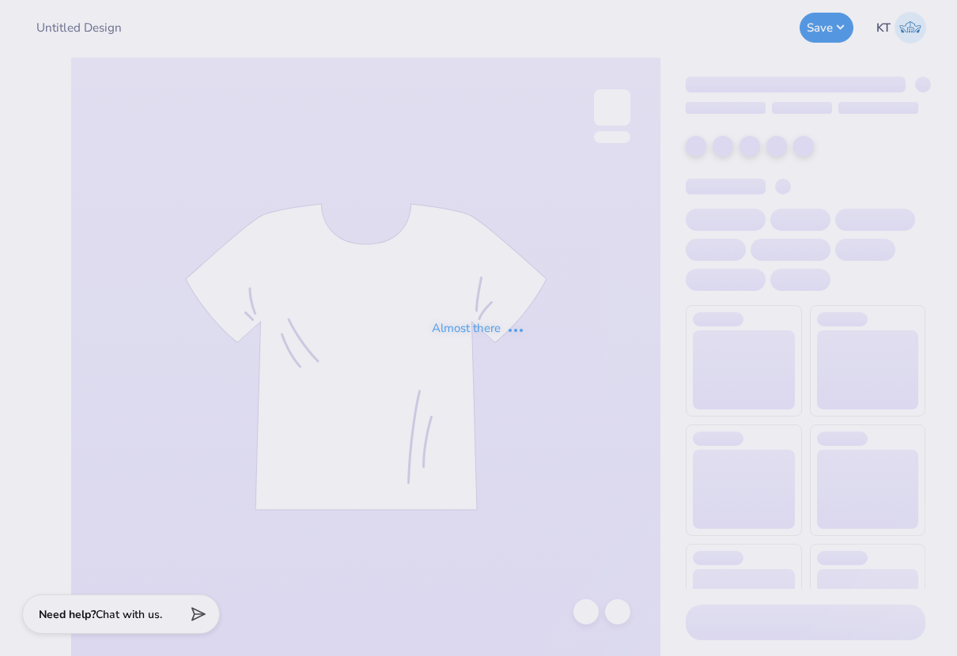
type input "Pi Phi - Parents' Weekend tank #1"
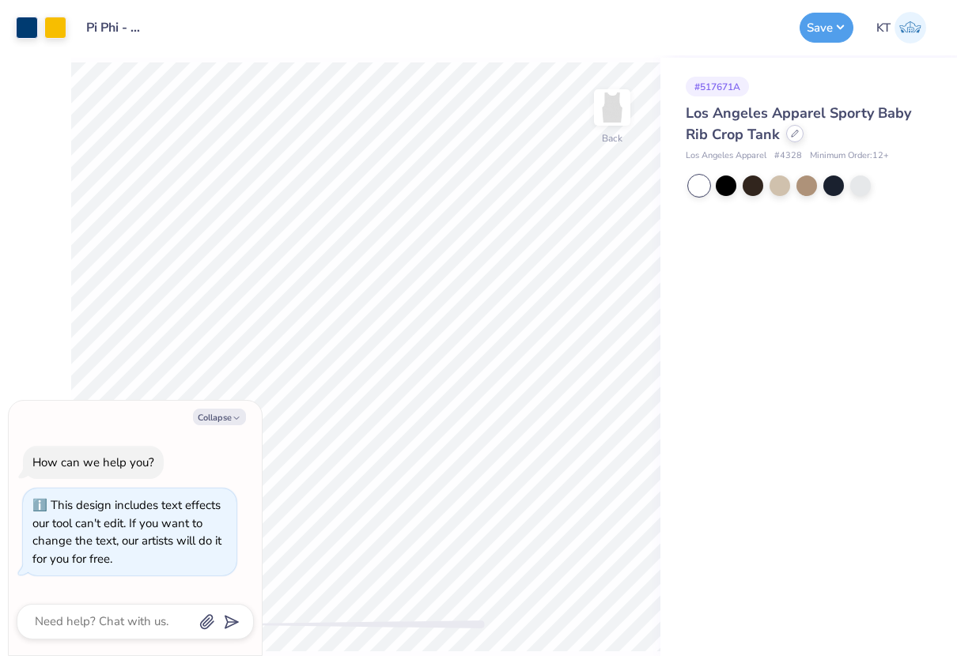
click at [796, 130] on icon at bounding box center [795, 134] width 8 height 8
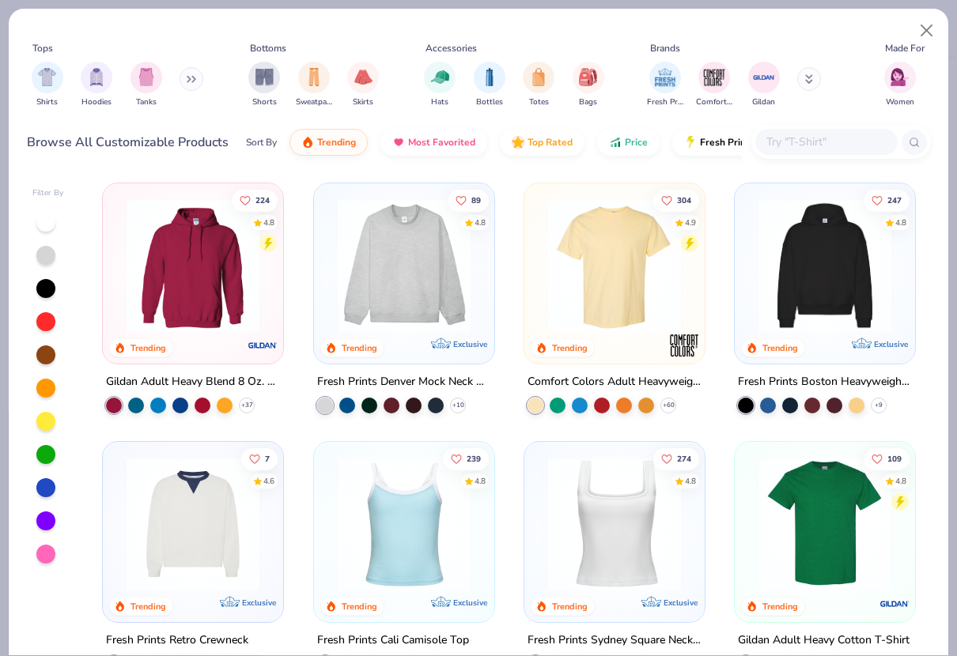
click at [803, 144] on input "text" at bounding box center [826, 142] width 122 height 18
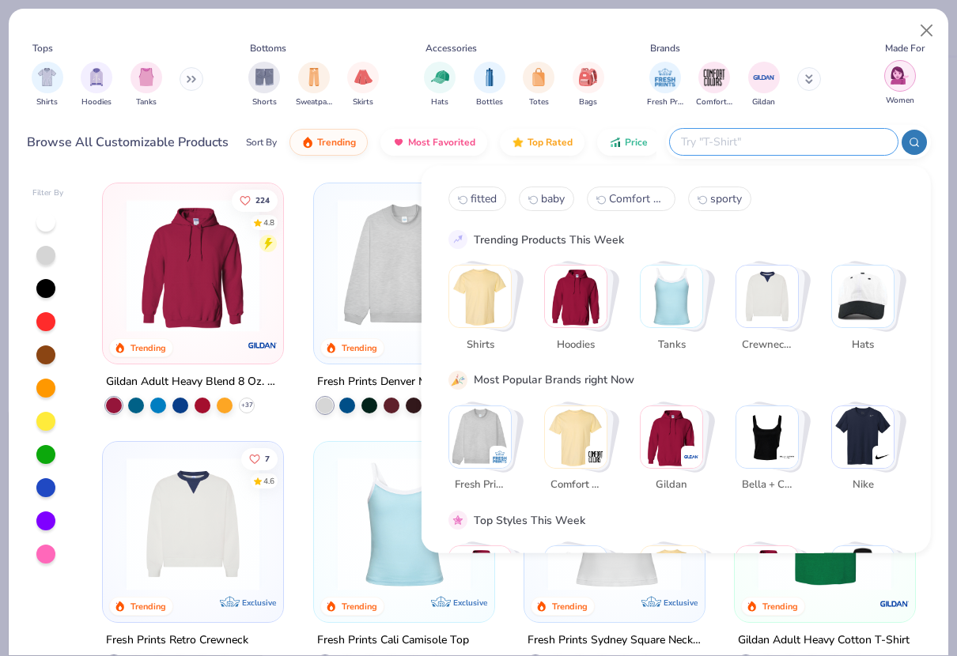
click at [889, 81] on div "filter for Women" at bounding box center [900, 76] width 32 height 32
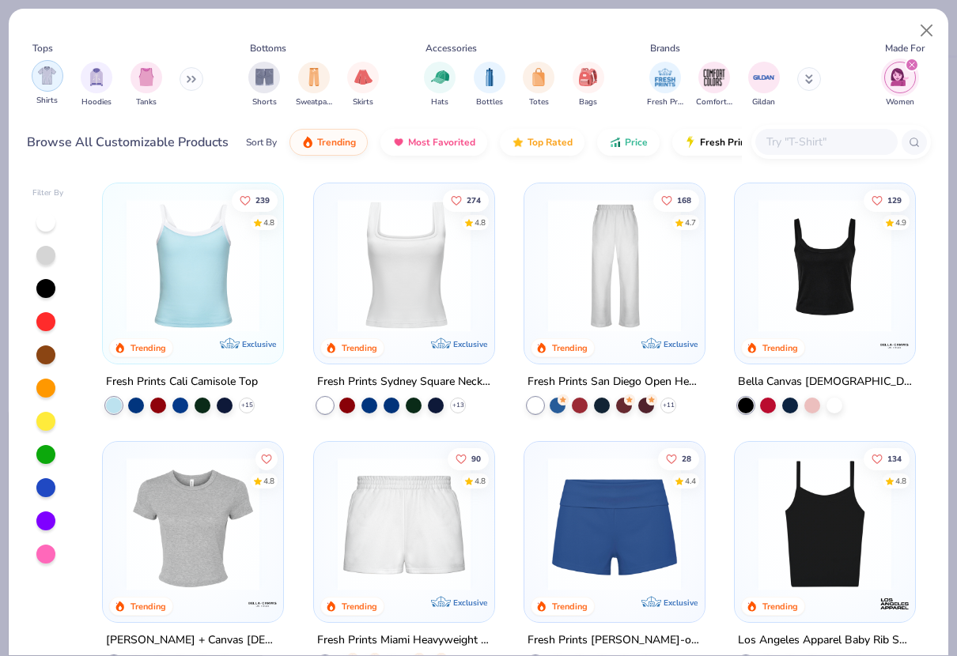
click at [40, 88] on div "filter for Shirts" at bounding box center [48, 76] width 32 height 32
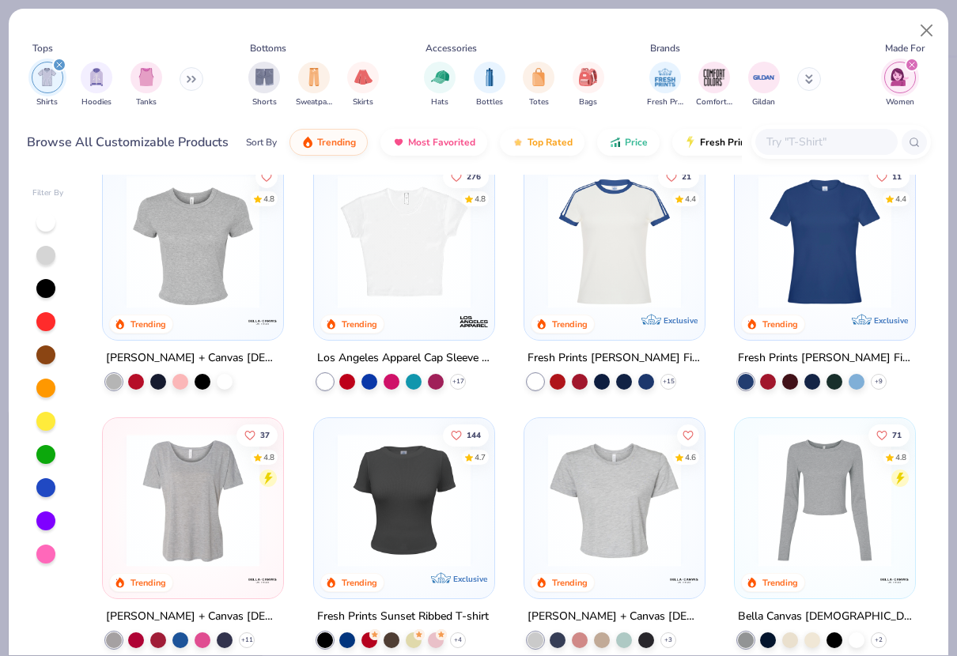
scroll to position [23, 0]
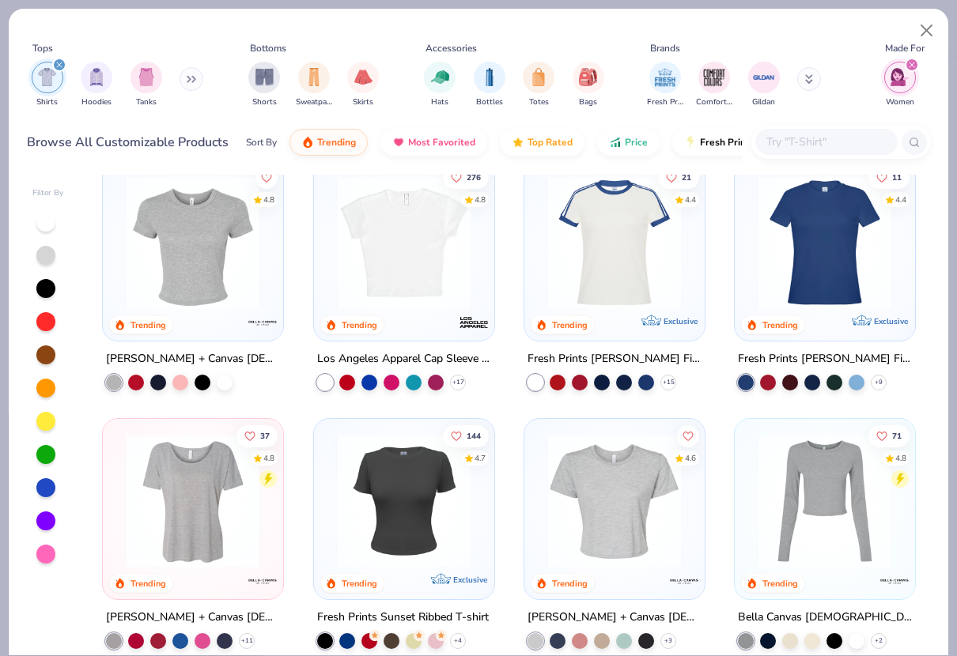
click at [370, 525] on img at bounding box center [404, 501] width 149 height 133
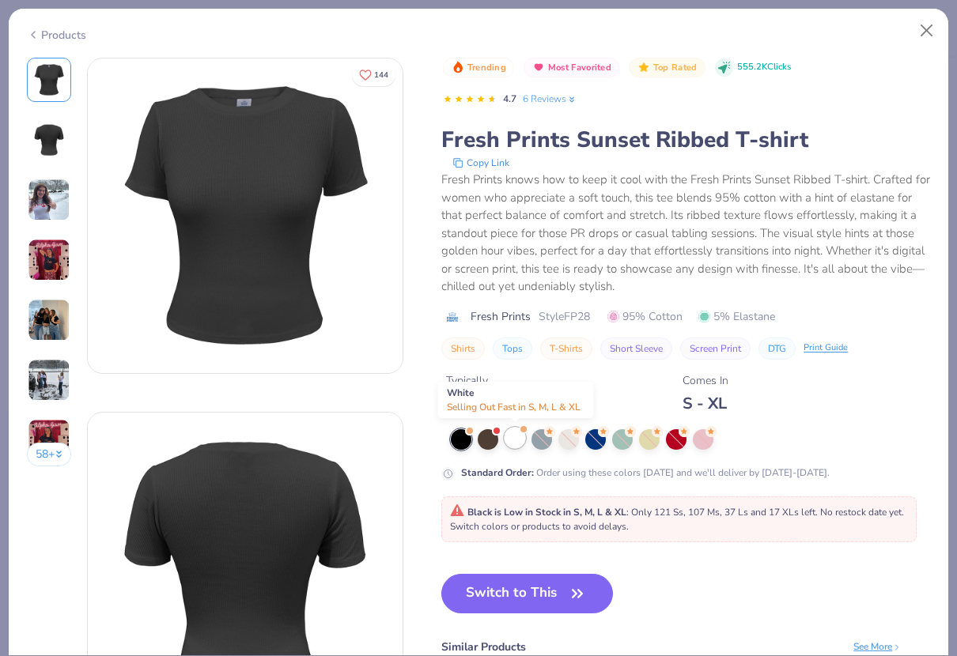
click at [517, 437] on div at bounding box center [515, 438] width 21 height 21
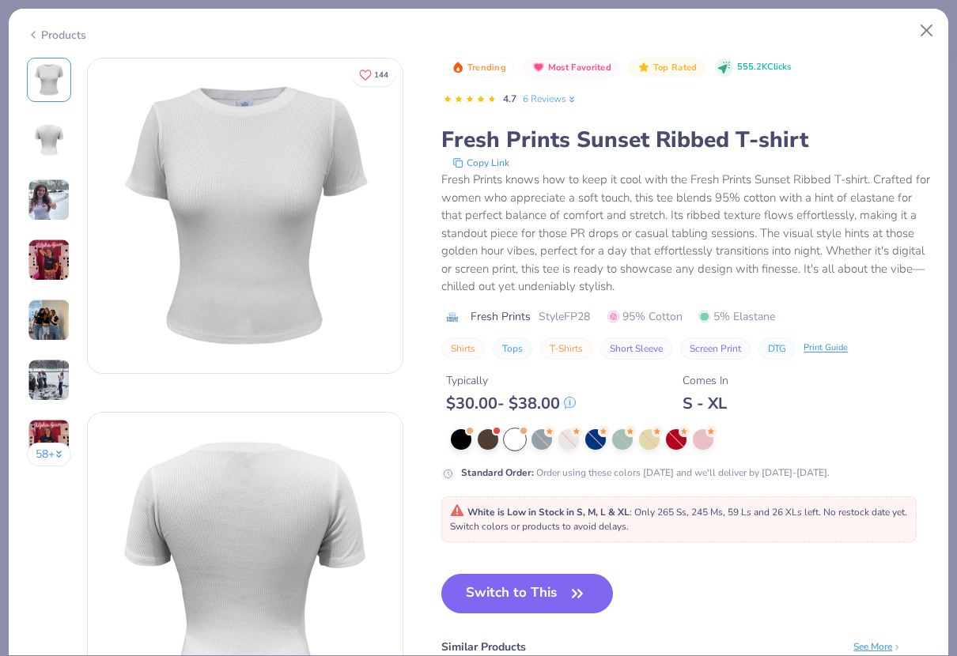
click at [30, 222] on div "58 +" at bounding box center [49, 268] width 45 height 421
click at [43, 201] on img at bounding box center [49, 200] width 43 height 43
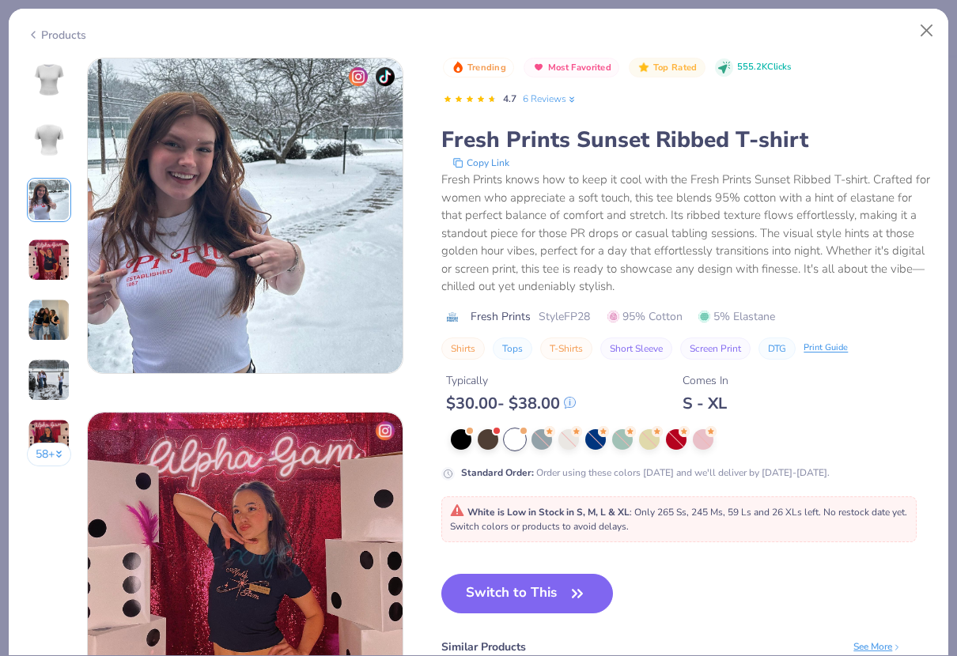
click at [37, 382] on img at bounding box center [49, 380] width 43 height 43
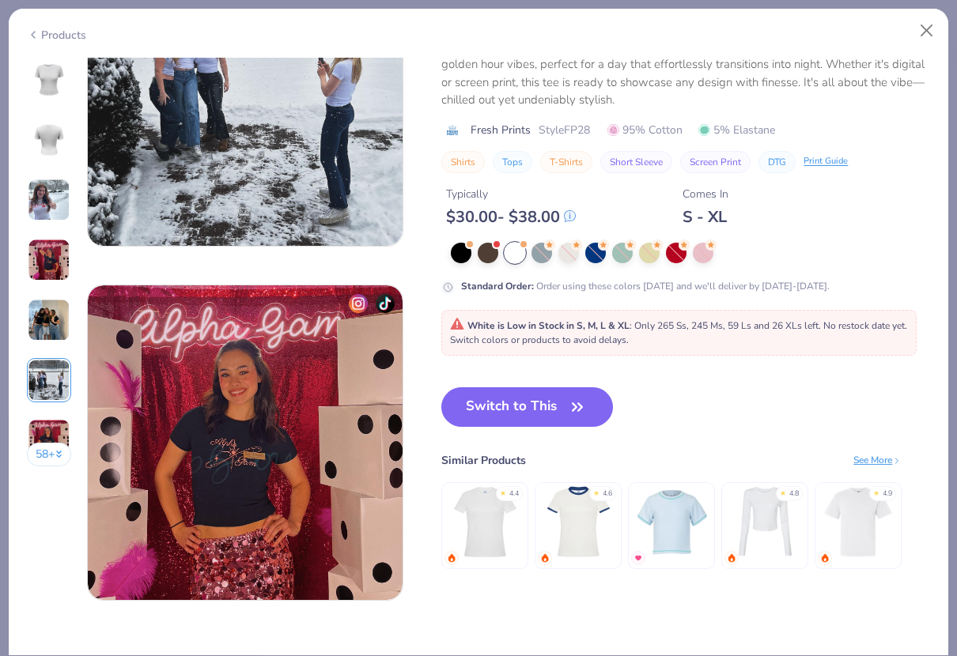
scroll to position [1904, 0]
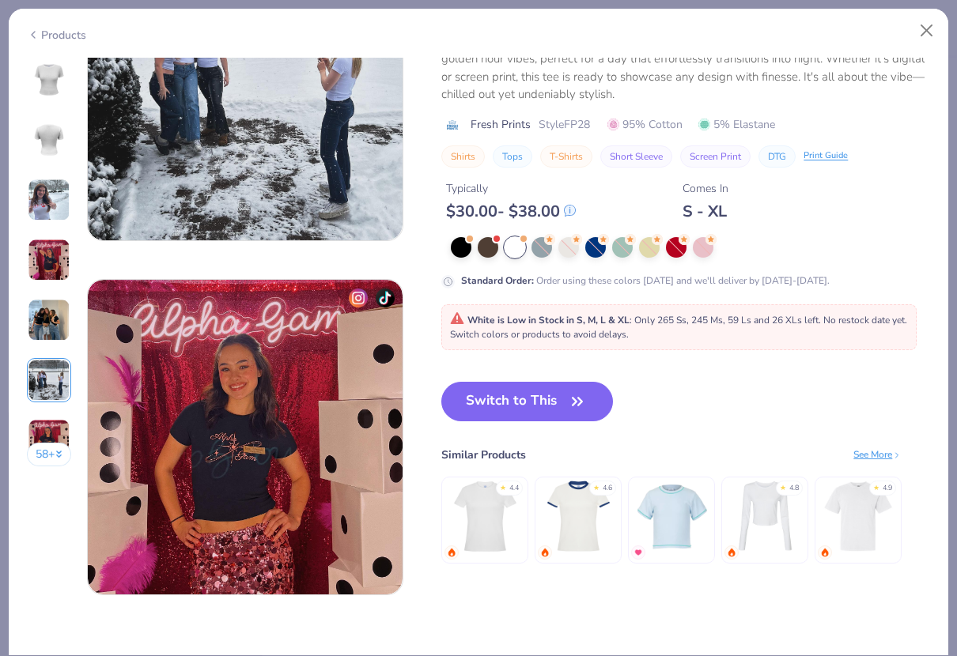
click at [43, 85] on img at bounding box center [49, 80] width 38 height 38
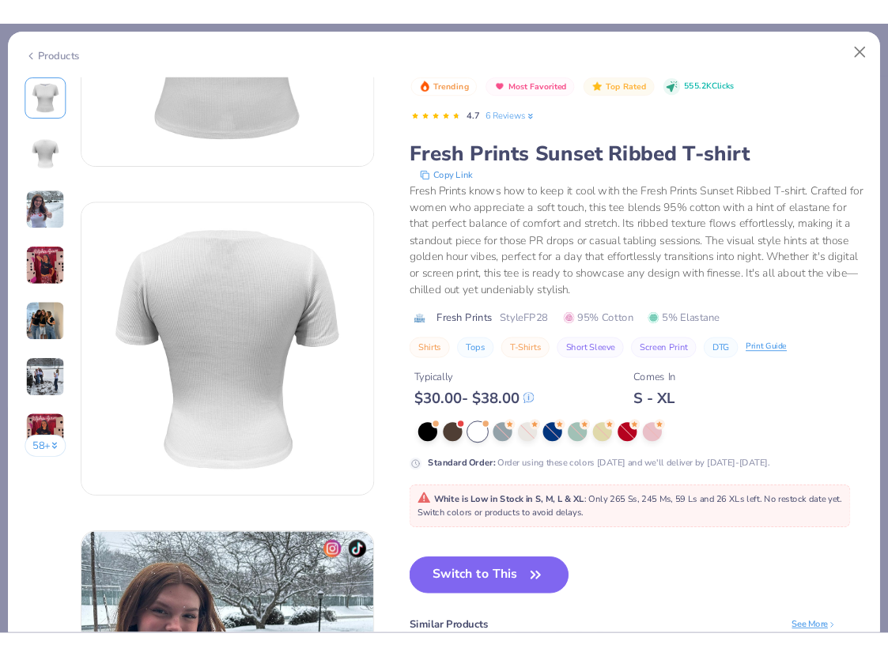
scroll to position [0, 0]
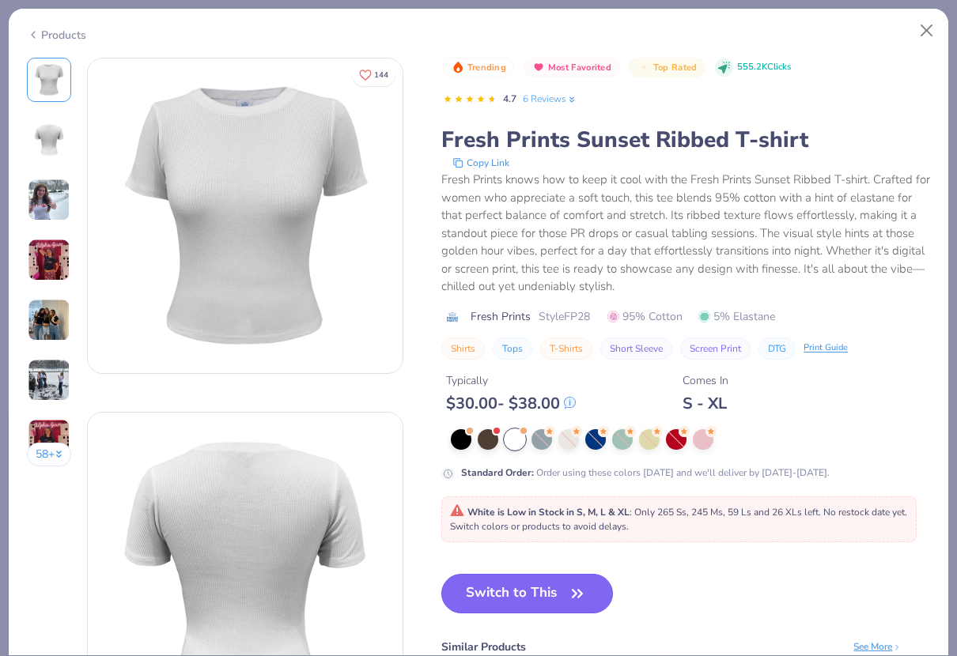
click at [493, 593] on button "Switch to This" at bounding box center [527, 594] width 172 height 40
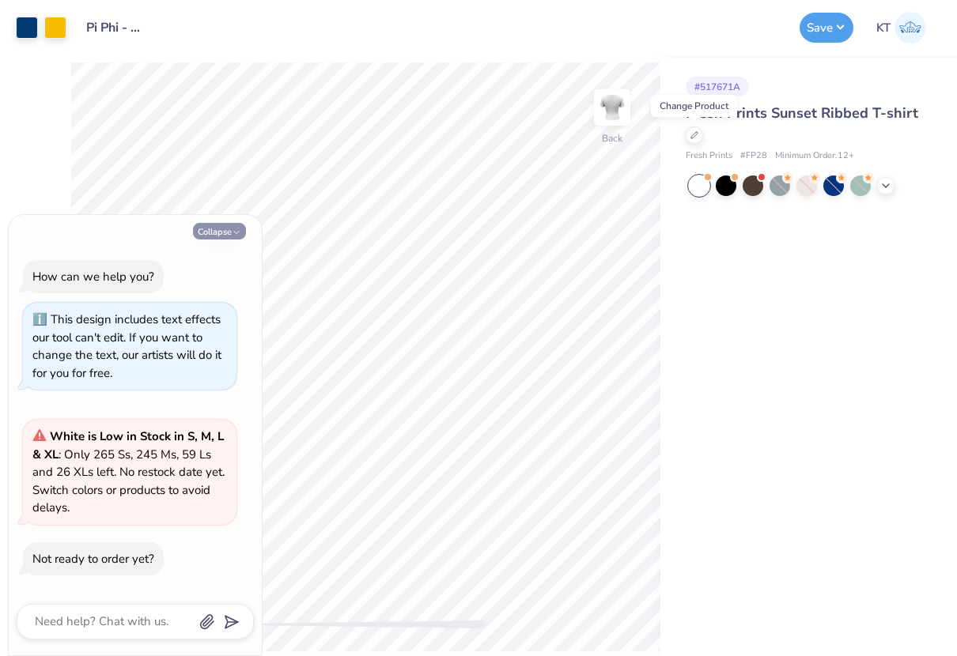
click at [229, 229] on button "Collapse" at bounding box center [219, 231] width 53 height 17
type textarea "x"
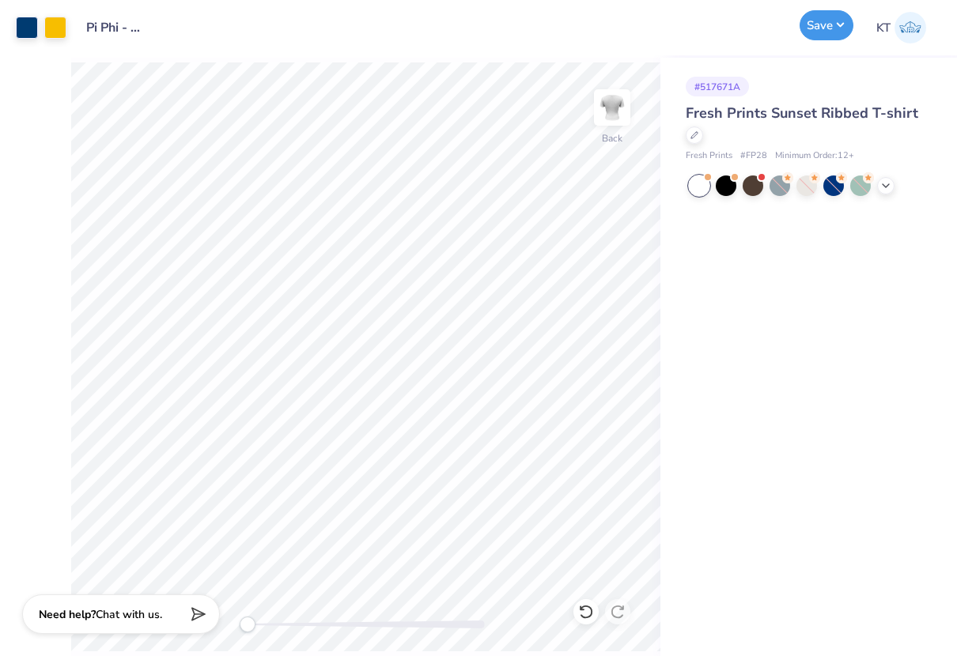
click at [822, 34] on button "Save" at bounding box center [826, 25] width 54 height 30
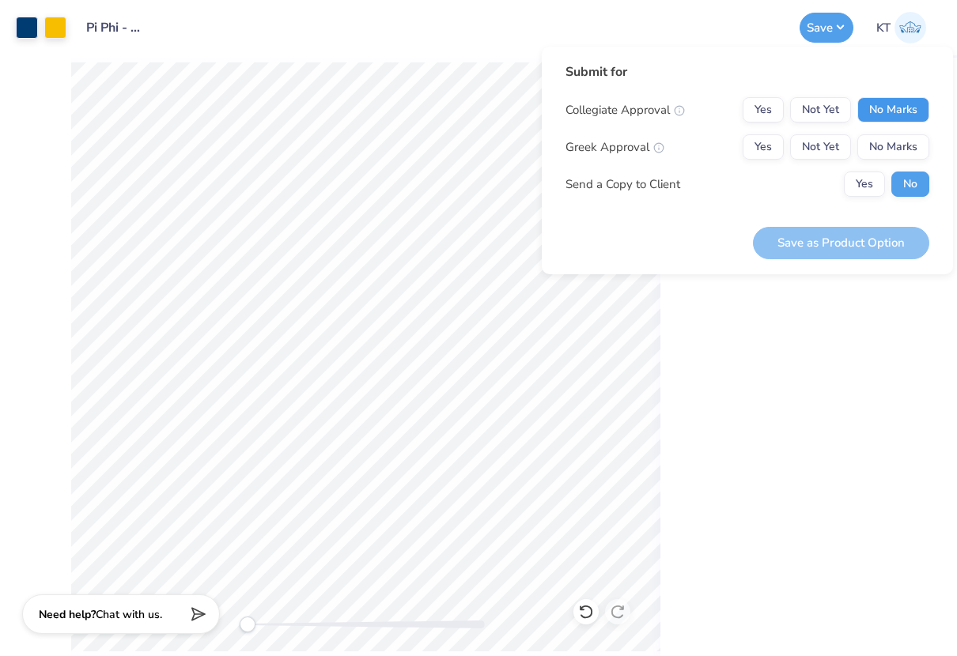
click at [887, 114] on button "No Marks" at bounding box center [893, 109] width 72 height 25
click at [765, 147] on button "Yes" at bounding box center [763, 146] width 41 height 25
click at [789, 247] on button "Save as Product Option" at bounding box center [841, 243] width 176 height 32
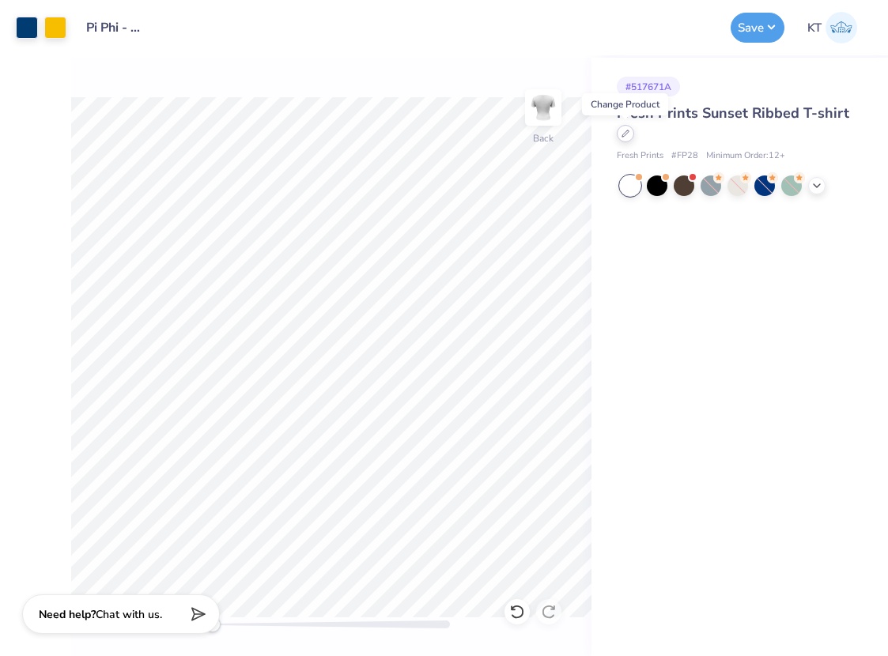
click at [630, 128] on div at bounding box center [625, 133] width 17 height 17
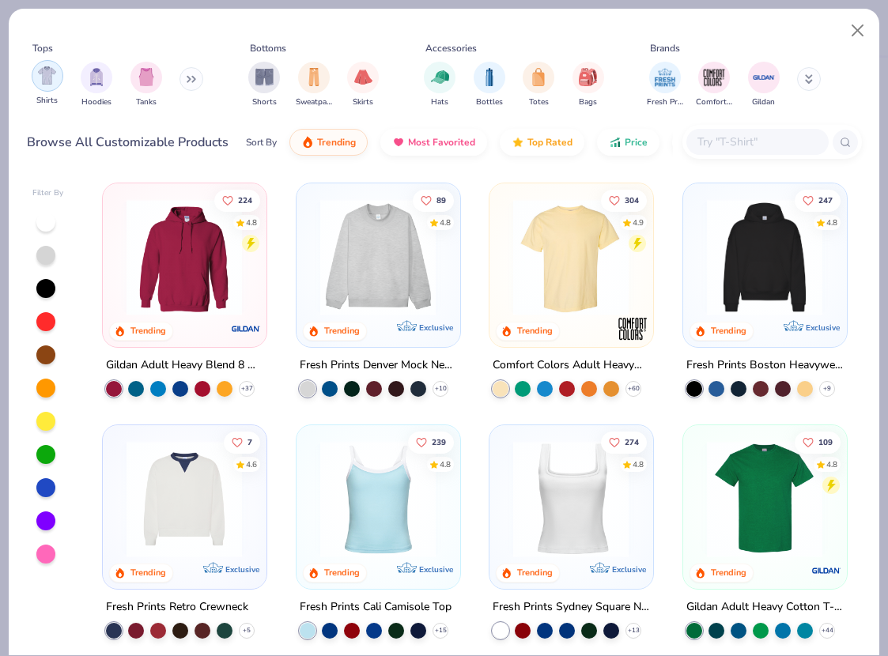
click at [50, 81] on img "filter for Shirts" at bounding box center [47, 75] width 18 height 18
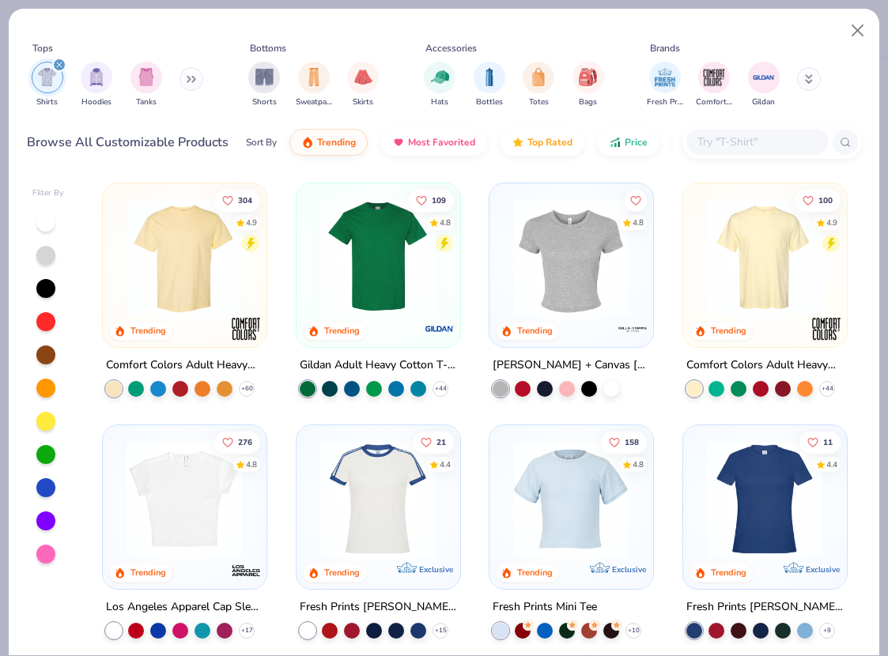
click at [811, 74] on button at bounding box center [809, 79] width 24 height 24
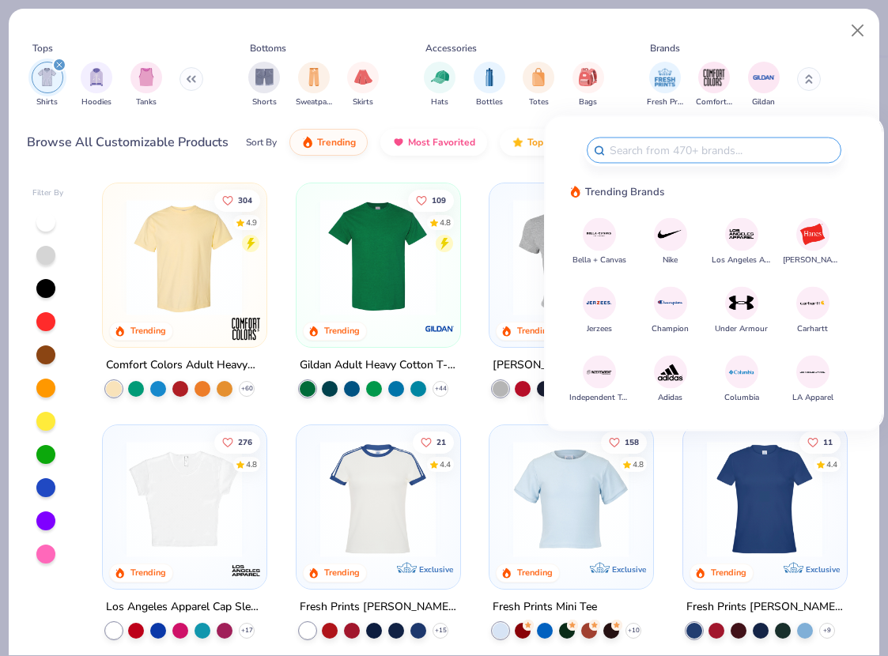
click at [811, 74] on icon at bounding box center [809, 78] width 8 height 9
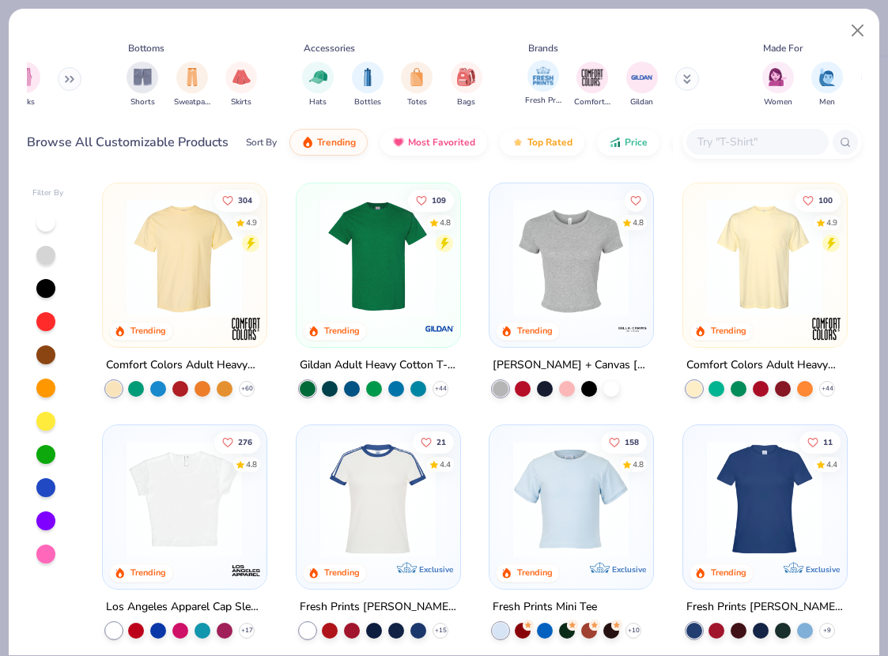
scroll to position [0, 164]
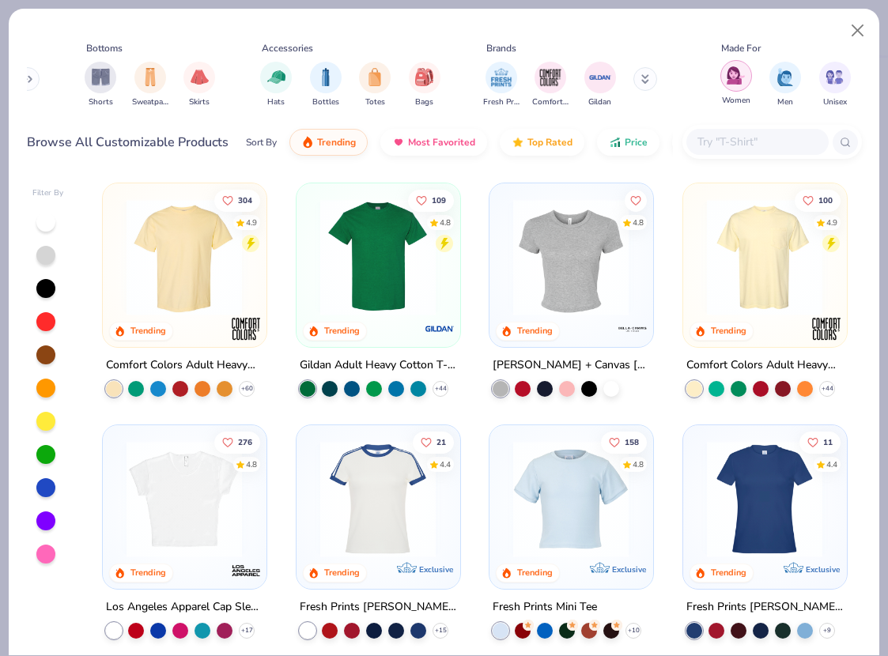
click at [742, 80] on img "filter for Women" at bounding box center [736, 75] width 18 height 18
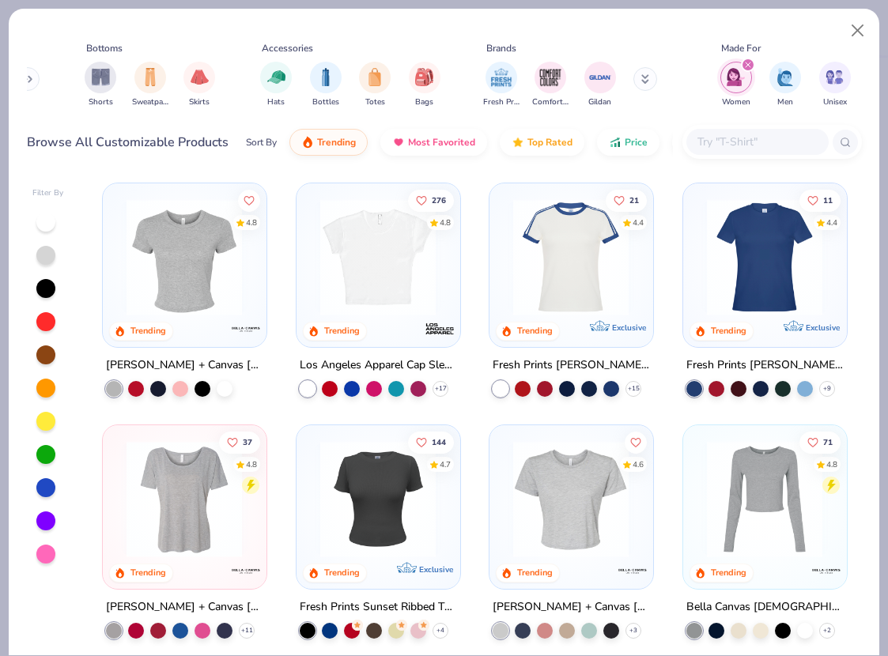
click at [180, 261] on img at bounding box center [184, 257] width 131 height 116
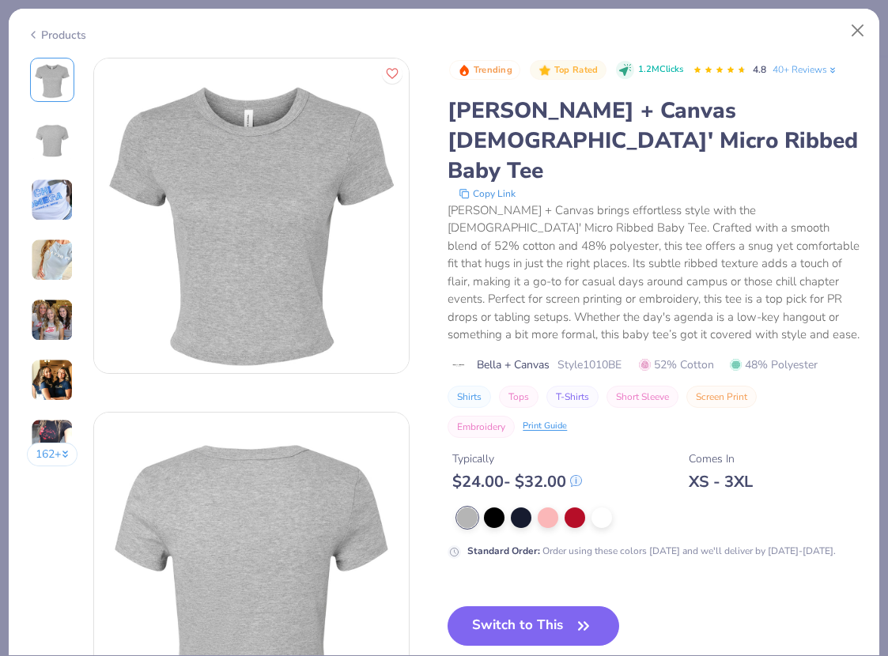
click at [60, 386] on img at bounding box center [52, 380] width 43 height 43
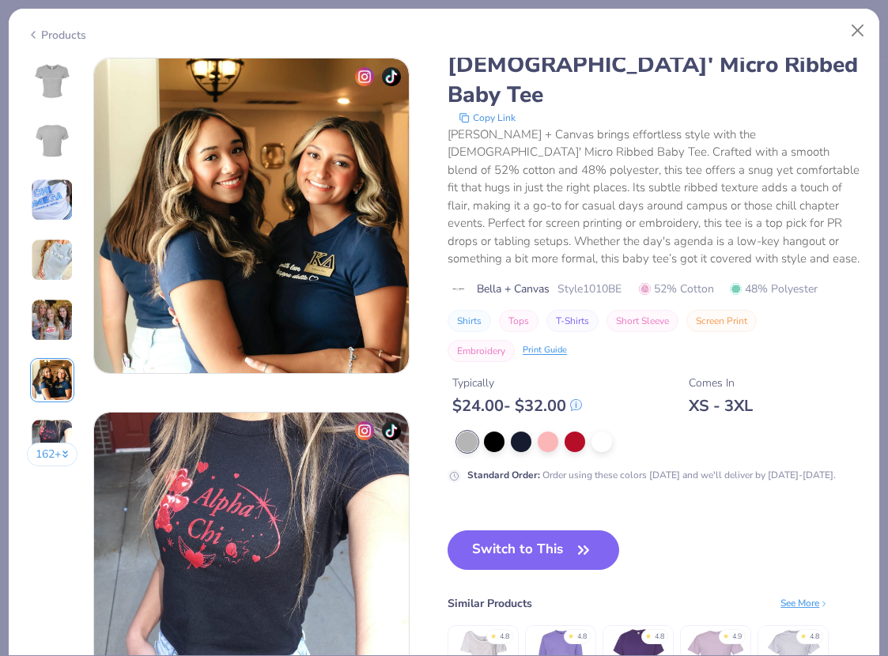
click at [59, 331] on img at bounding box center [52, 320] width 43 height 43
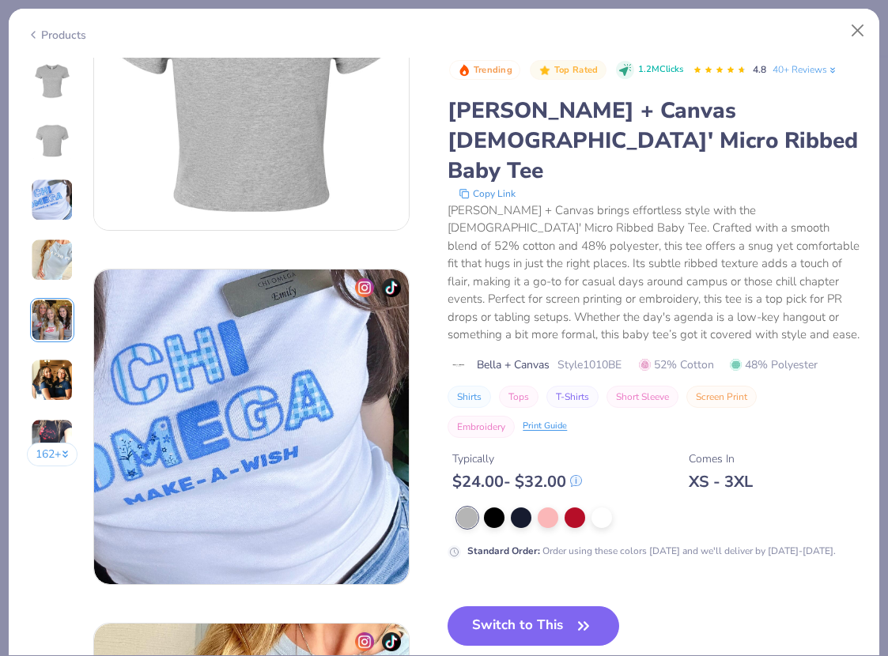
scroll to position [446, 0]
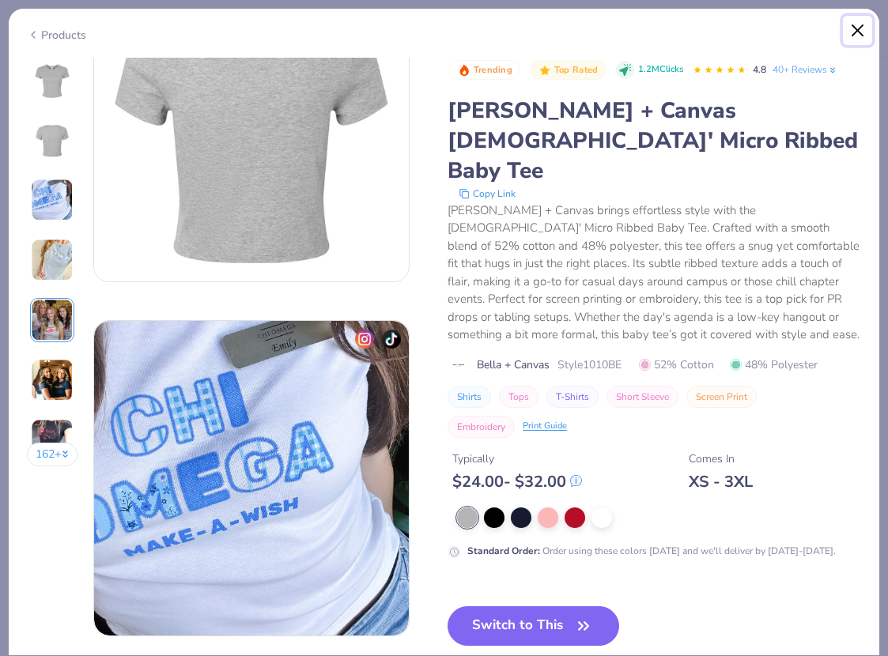
click at [856, 30] on button "Close" at bounding box center [858, 31] width 30 height 30
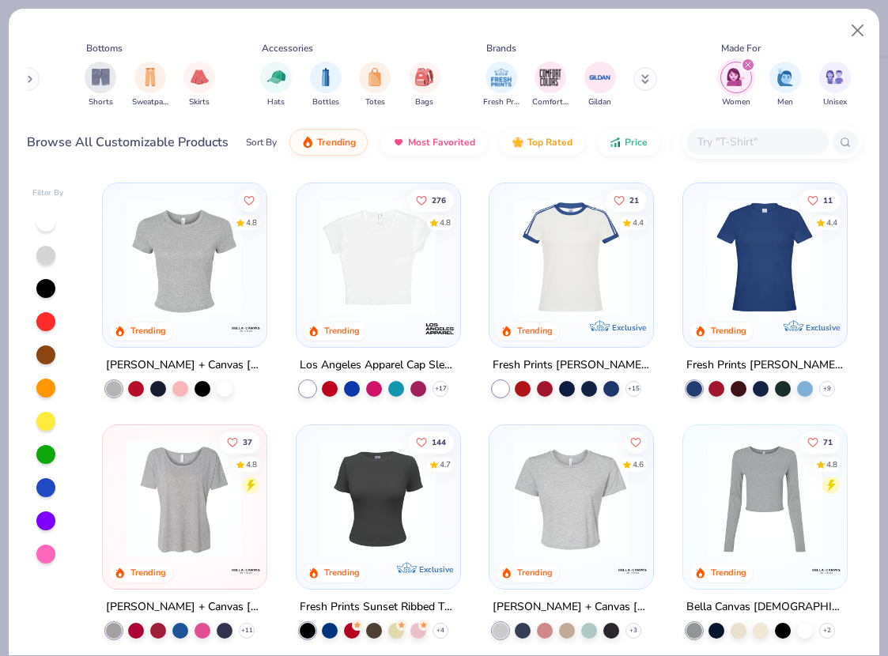
click at [374, 520] on img at bounding box center [377, 498] width 131 height 116
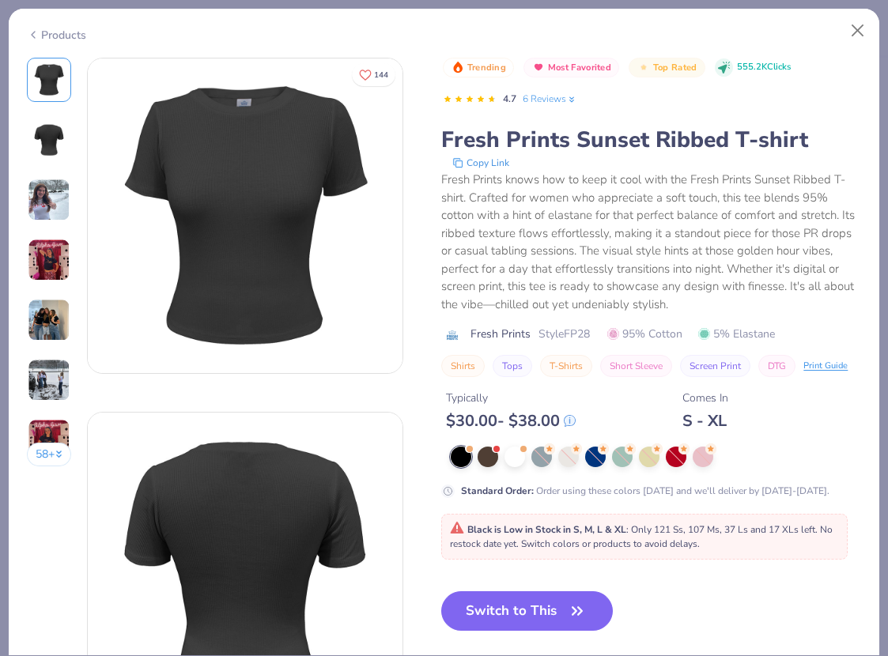
click at [52, 397] on img at bounding box center [49, 380] width 43 height 43
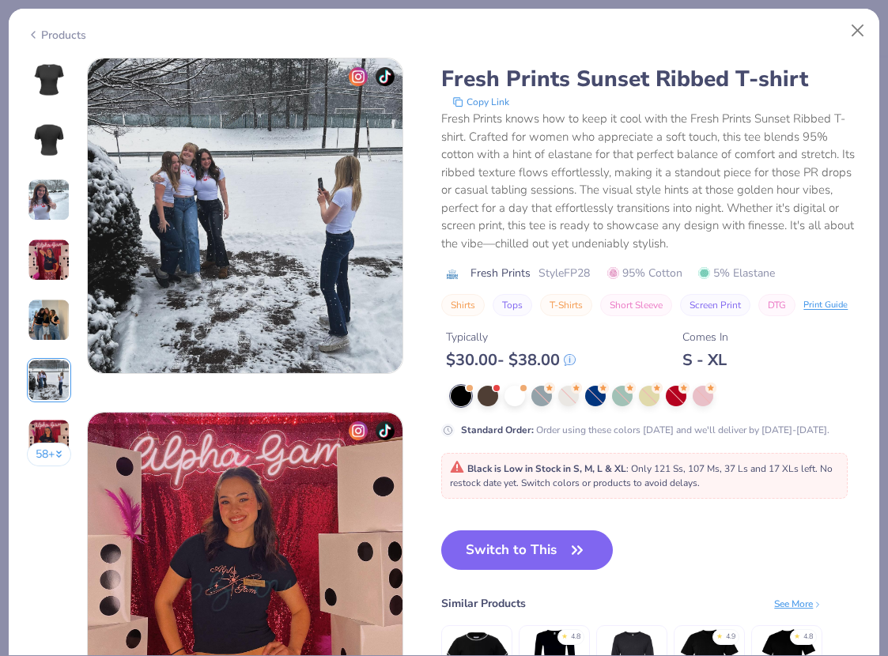
click at [42, 263] on img at bounding box center [49, 260] width 43 height 43
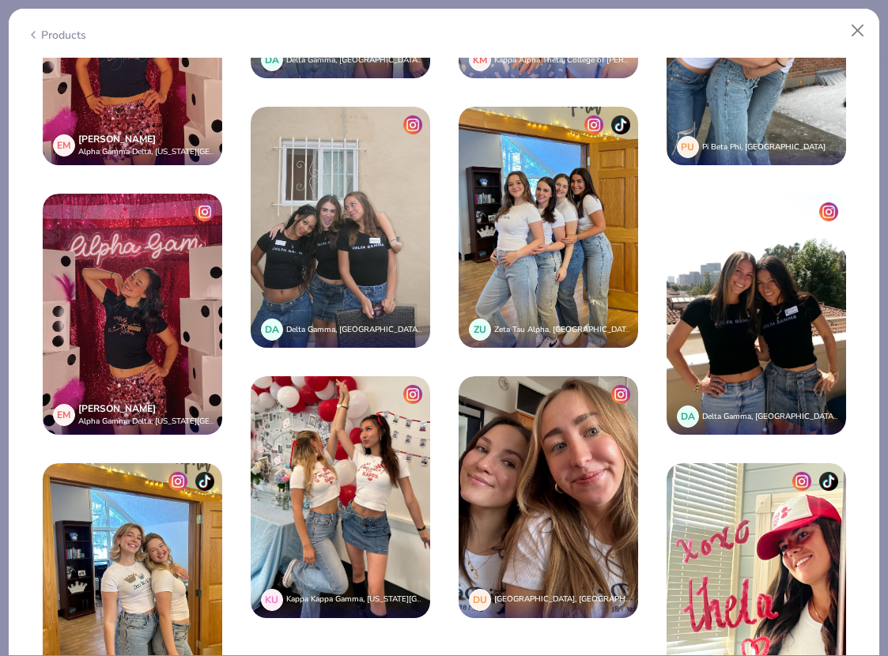
scroll to position [3558, 0]
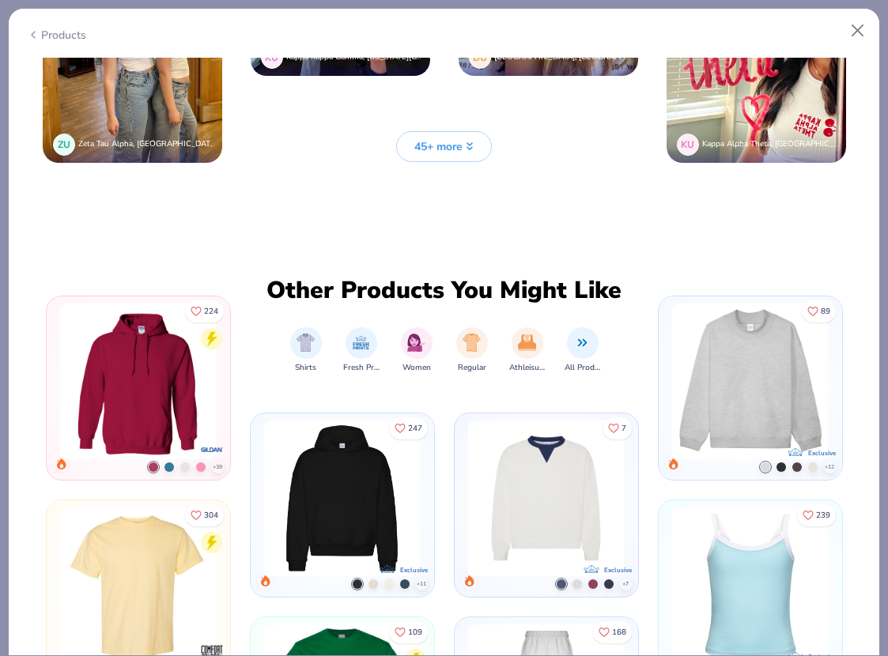
click at [470, 131] on button "45+ more" at bounding box center [444, 146] width 96 height 31
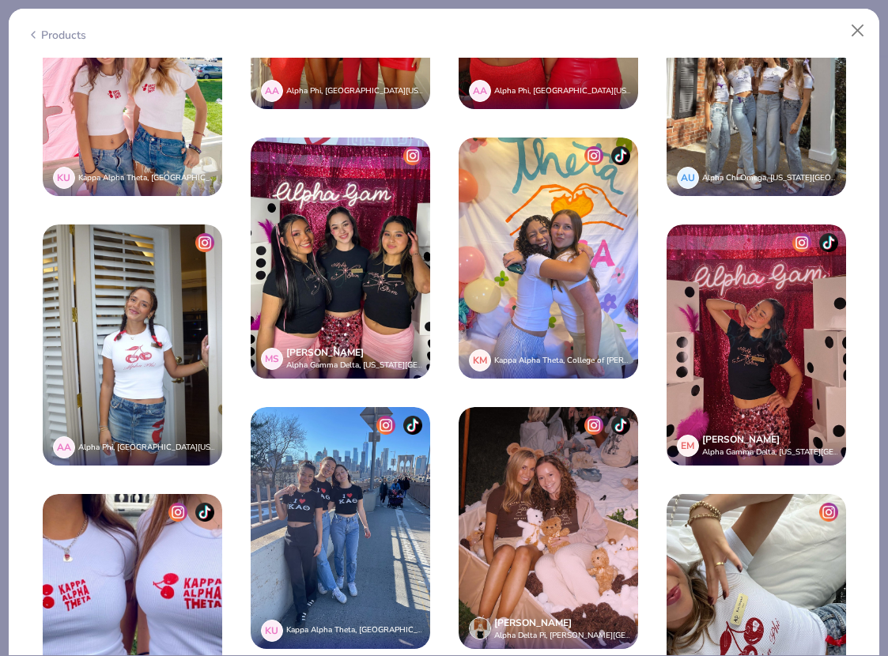
scroll to position [3795, 0]
